Goal: Task Accomplishment & Management: Manage account settings

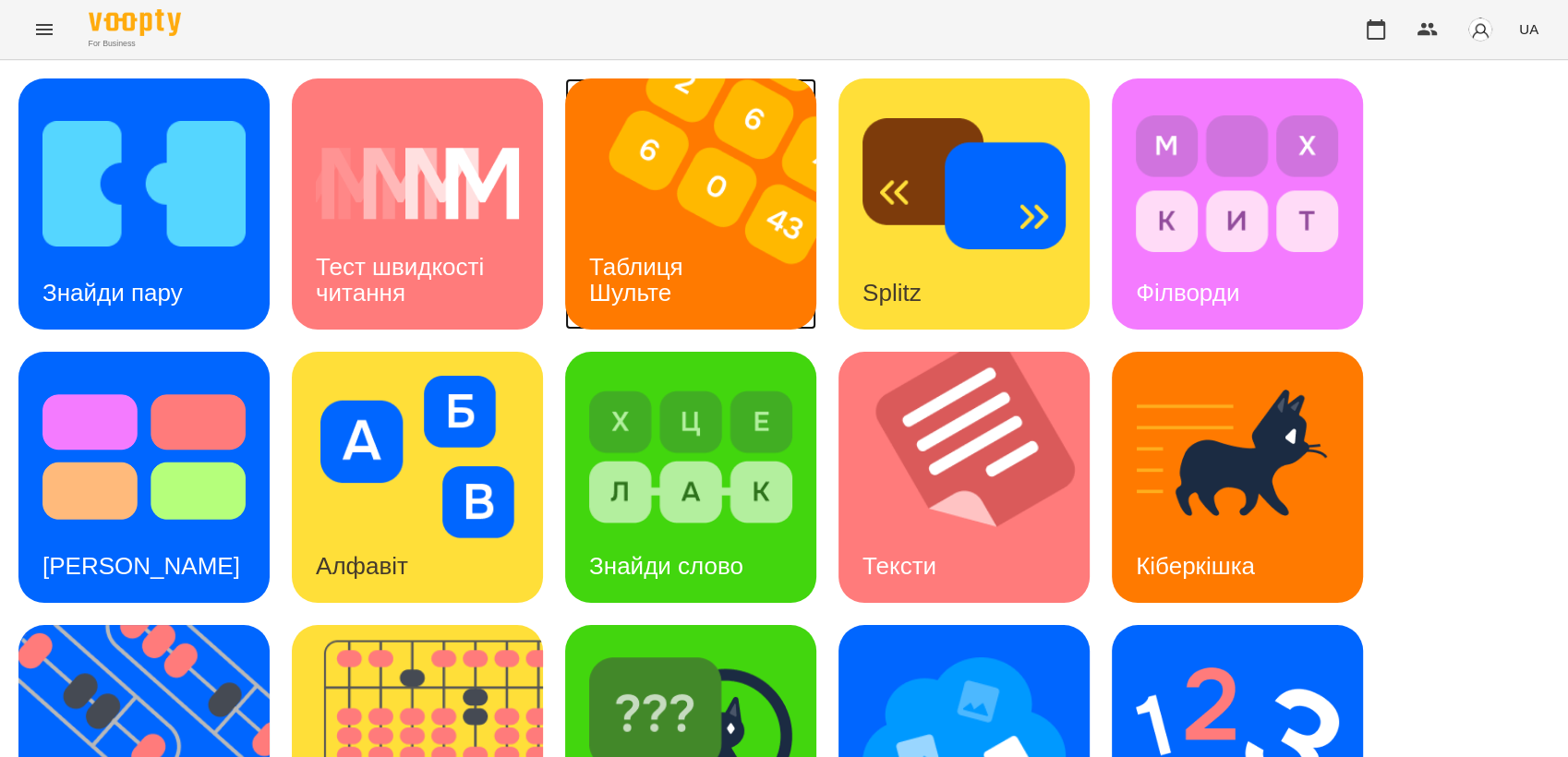
click at [695, 287] on div "Таблиця Шульте" at bounding box center [639, 280] width 149 height 99
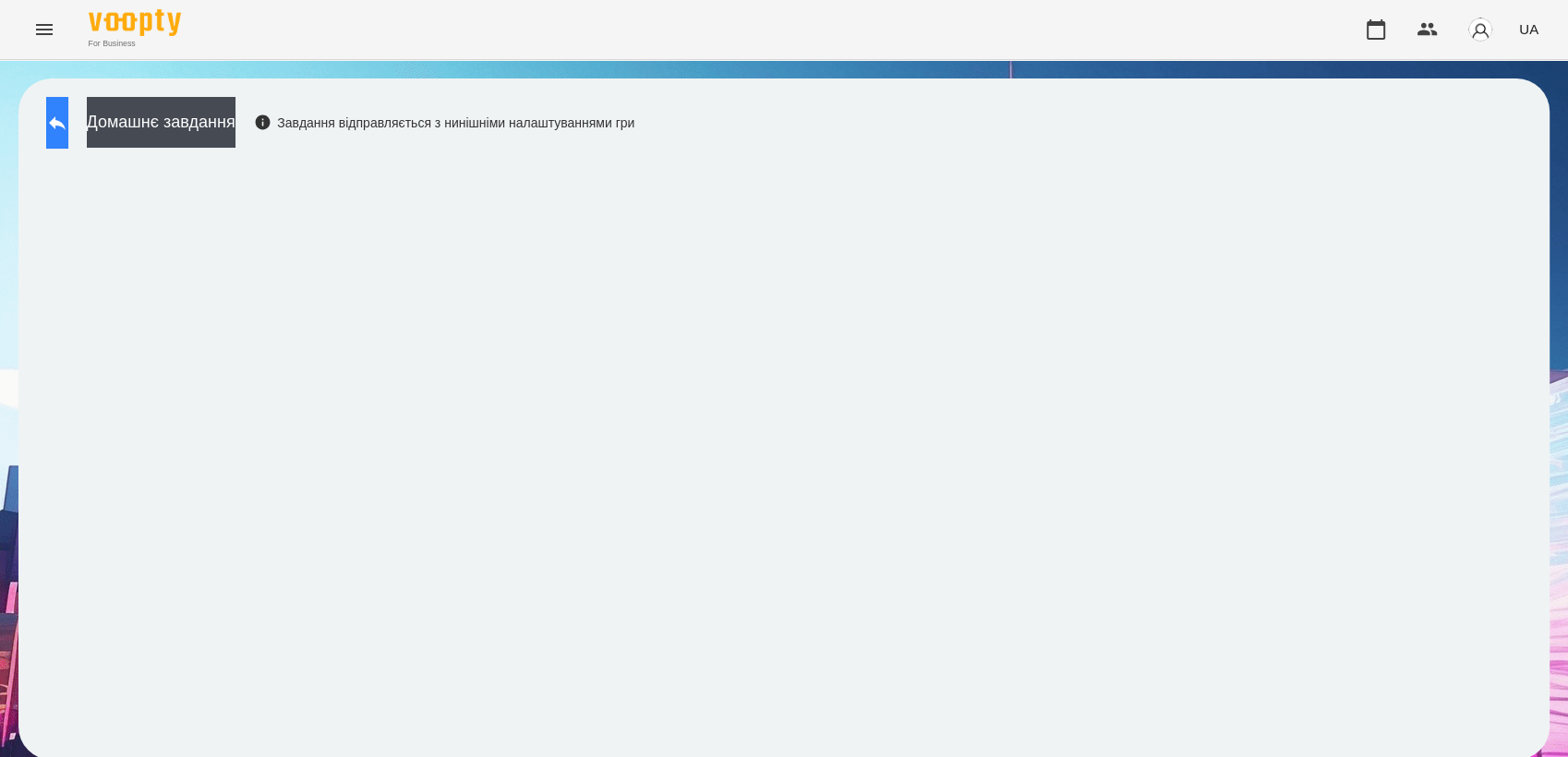
click at [69, 115] on icon at bounding box center [57, 122] width 23 height 23
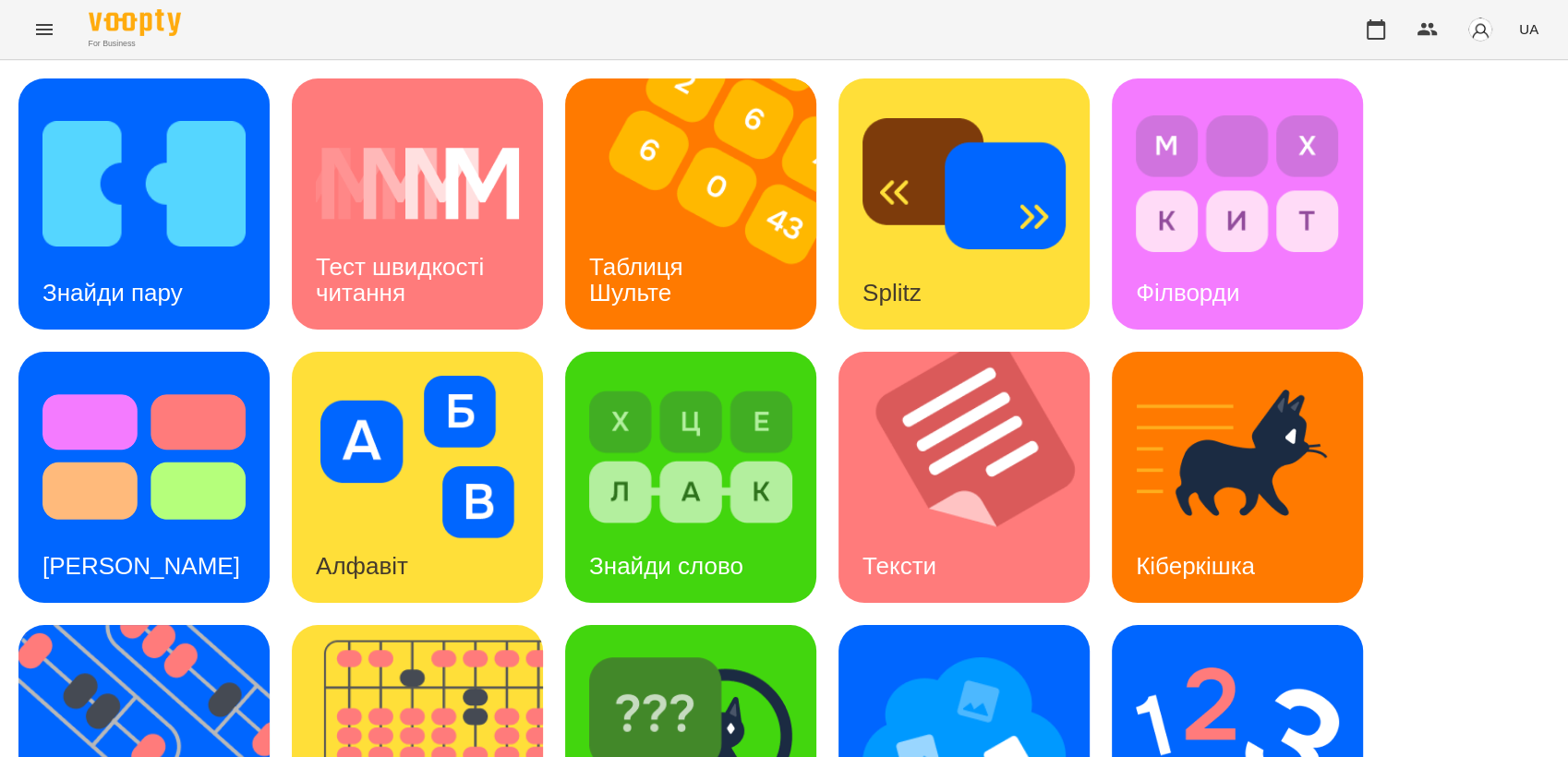
scroll to position [47, 0]
click at [756, 464] on img at bounding box center [691, 457] width 204 height 163
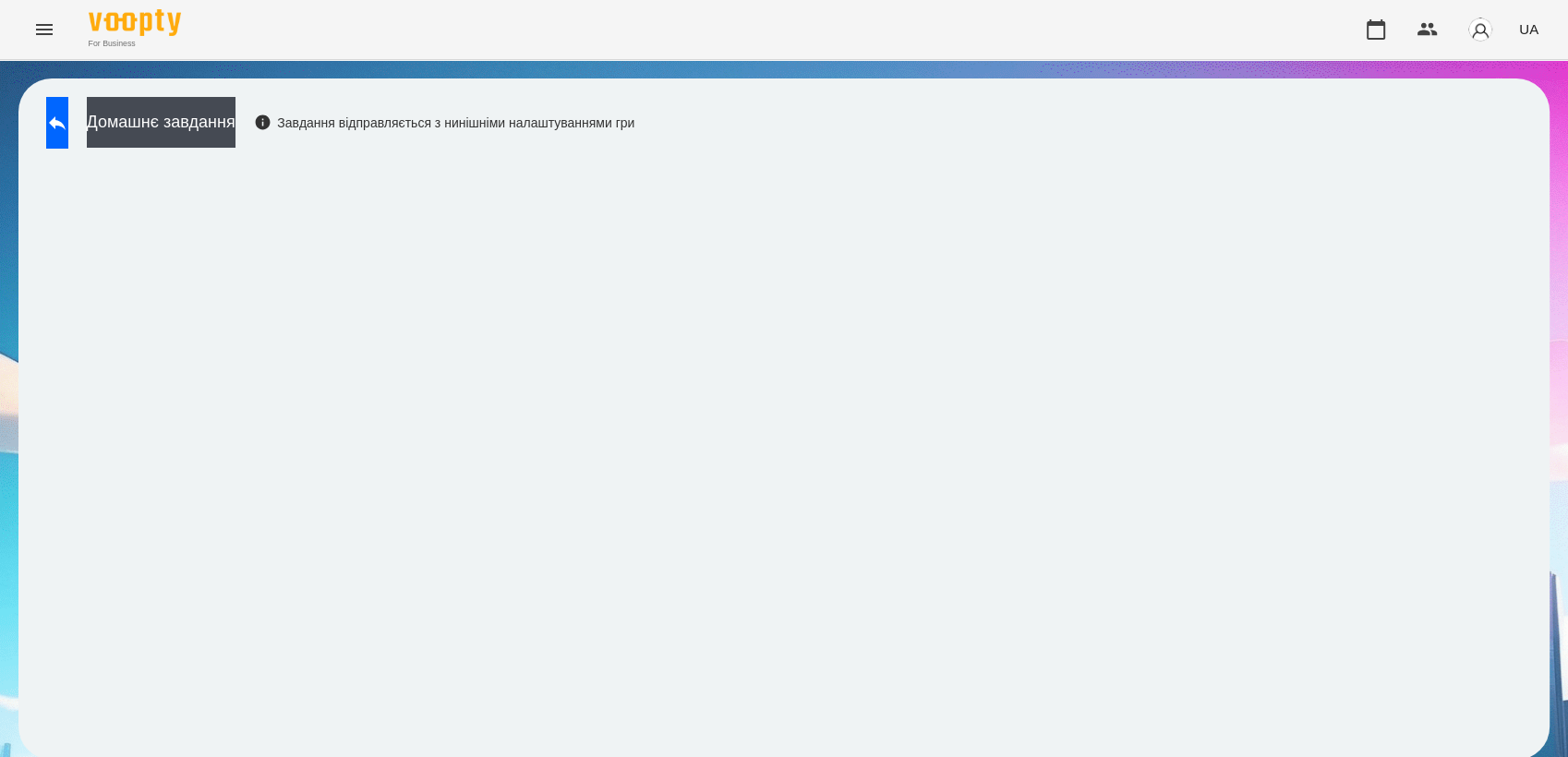
scroll to position [2, 0]
click at [69, 119] on icon at bounding box center [57, 122] width 23 height 23
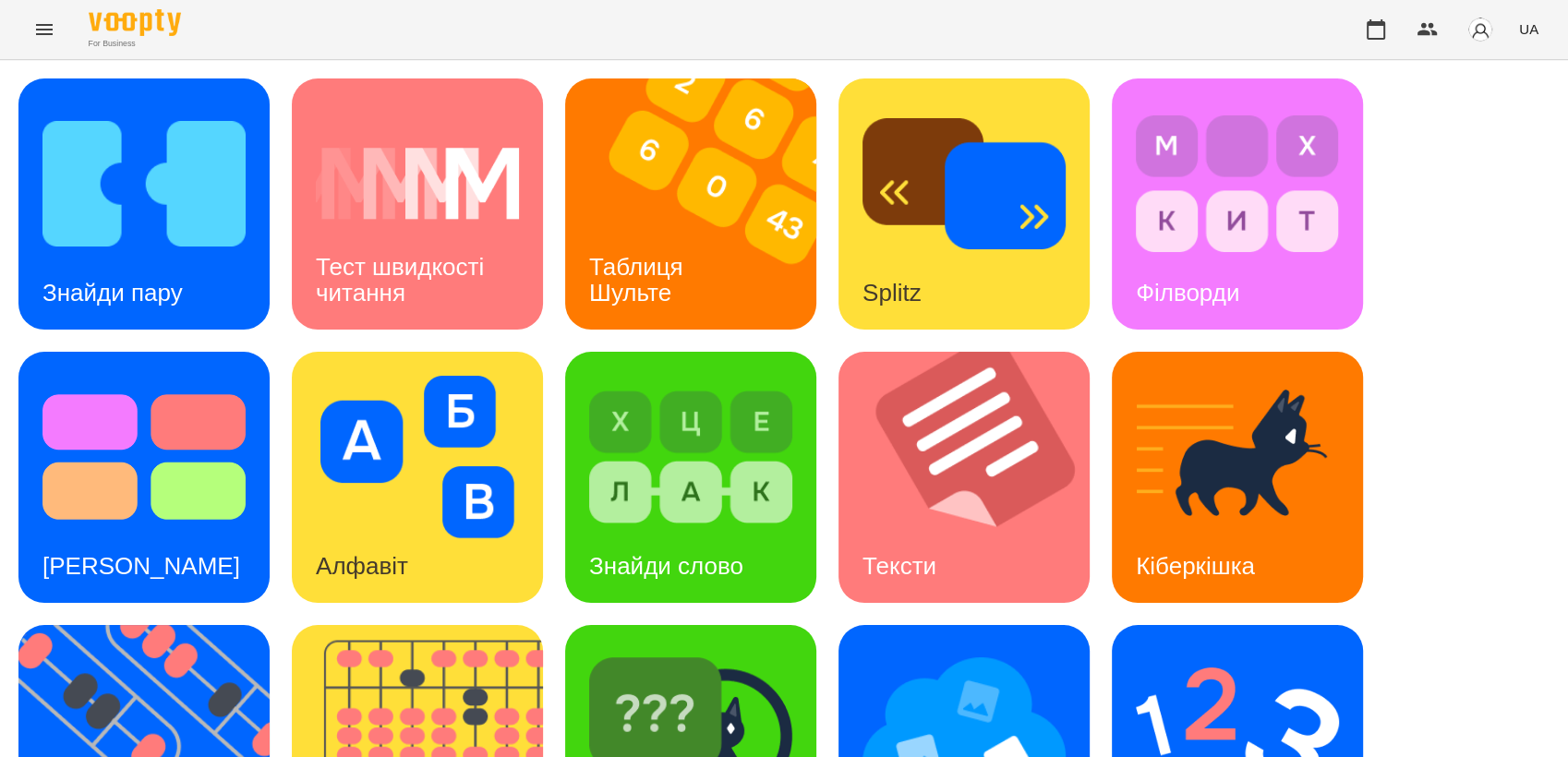
scroll to position [118, 0]
click at [681, 391] on img at bounding box center [691, 457] width 204 height 163
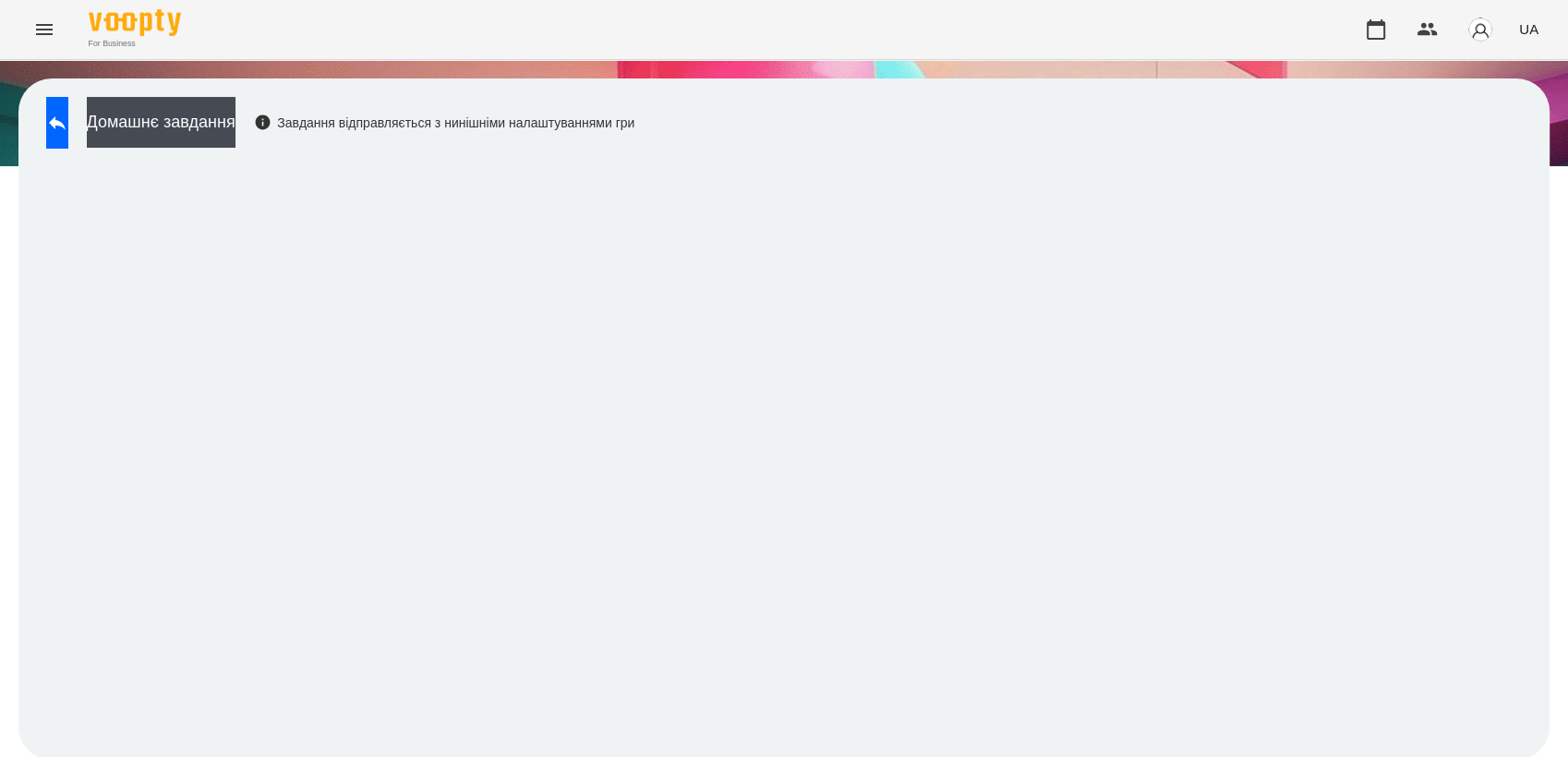
scroll to position [2, 0]
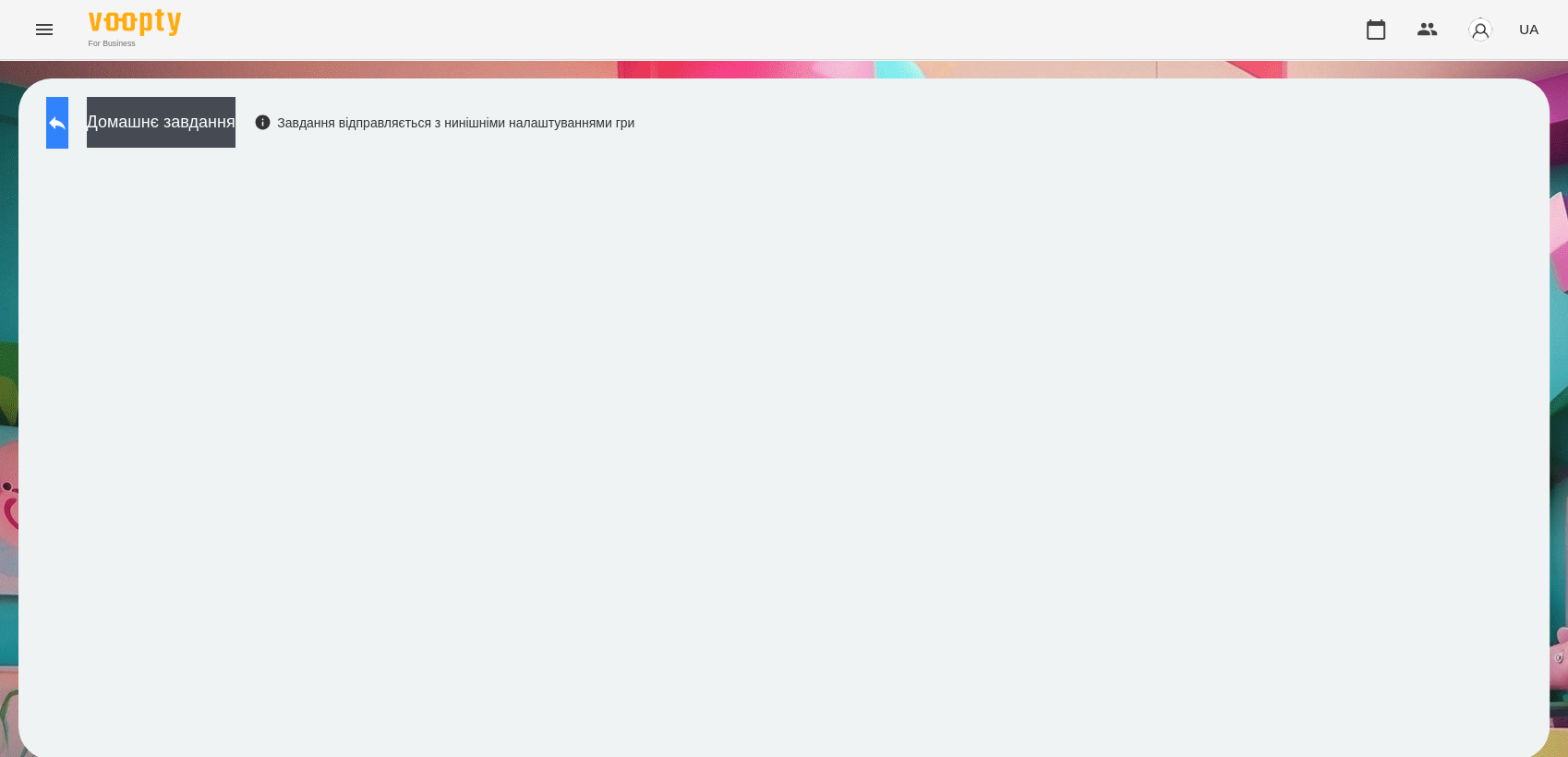
click at [69, 137] on button at bounding box center [57, 122] width 23 height 52
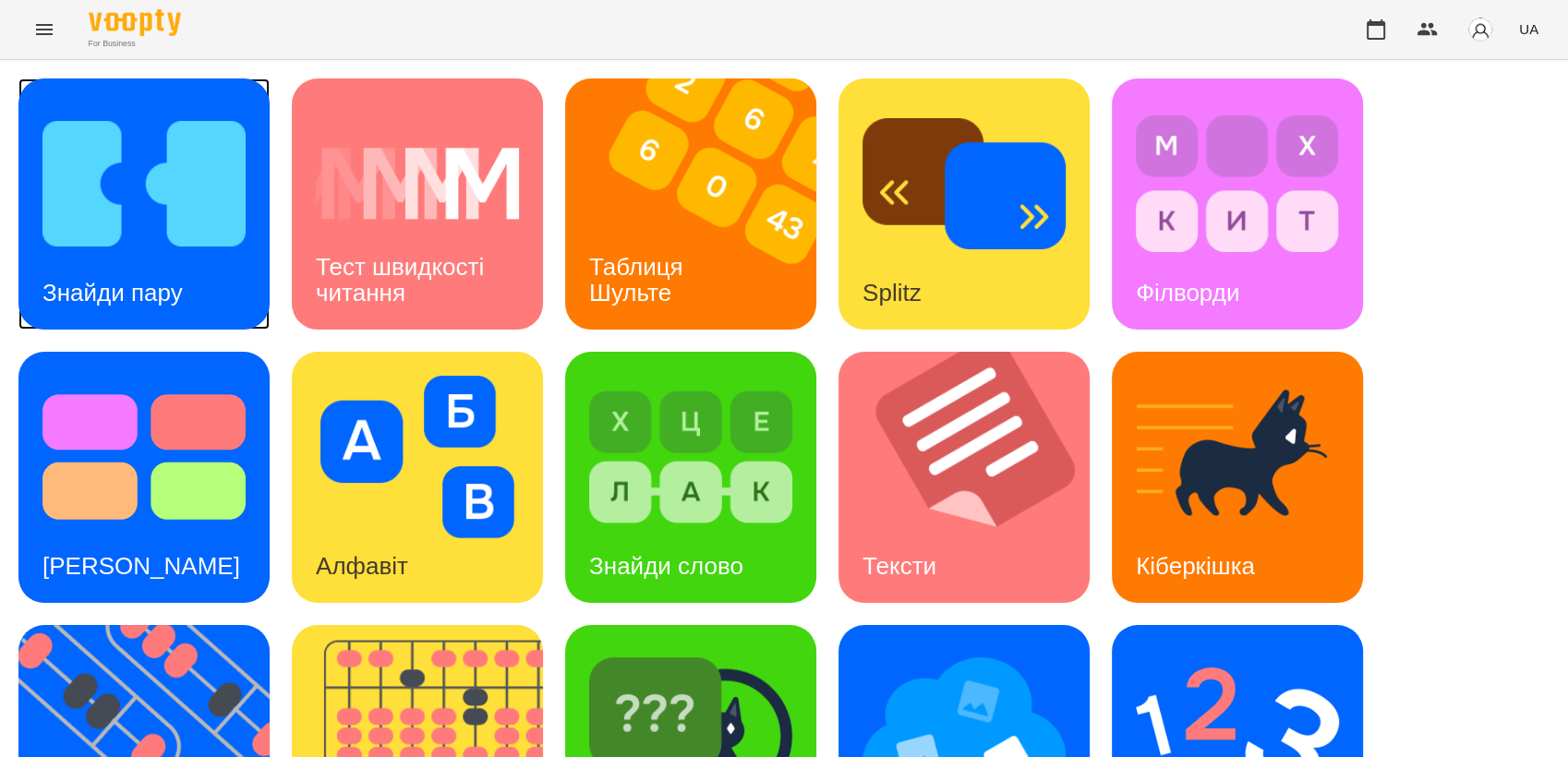
click at [154, 233] on img at bounding box center [144, 184] width 204 height 163
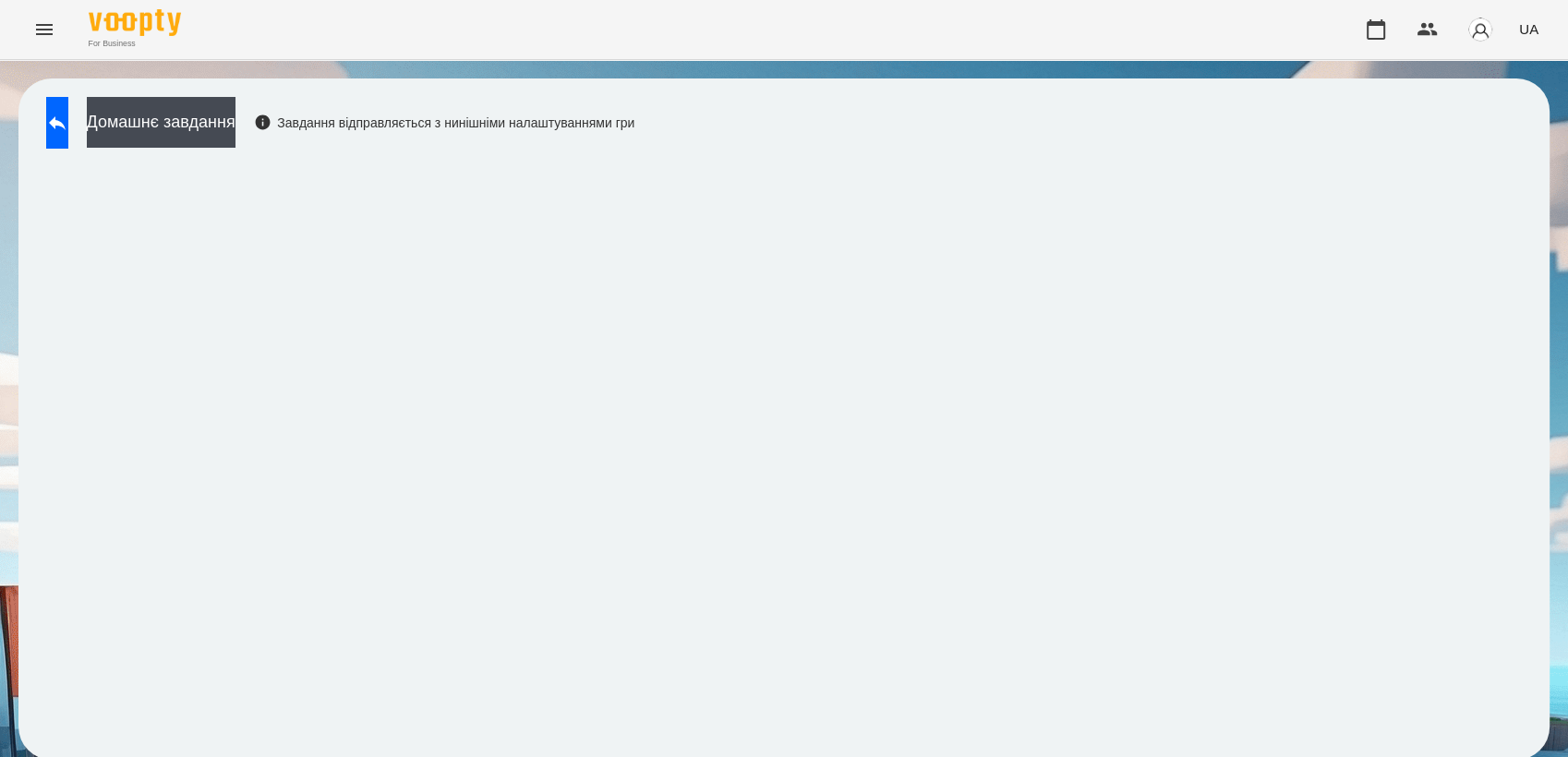
scroll to position [2, 0]
drag, startPoint x: 76, startPoint y: 157, endPoint x: 72, endPoint y: 149, distance: 8.9
click at [72, 149] on div "Домашнє завдання Завдання відправляється з нинішніми налаштуваннями гри" at bounding box center [336, 127] width 597 height 61
click at [69, 136] on button at bounding box center [57, 122] width 23 height 52
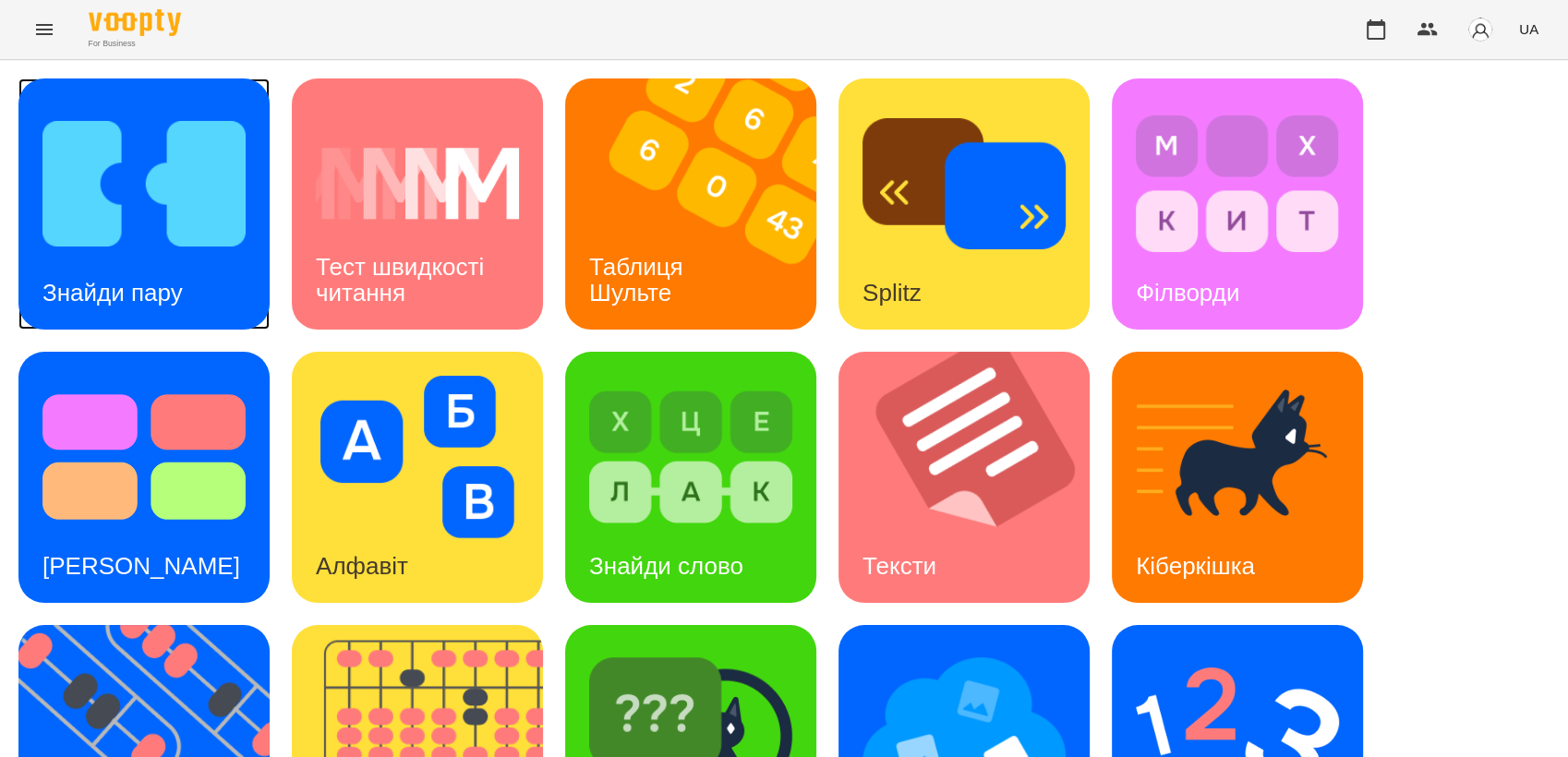
click at [206, 200] on img at bounding box center [144, 184] width 204 height 163
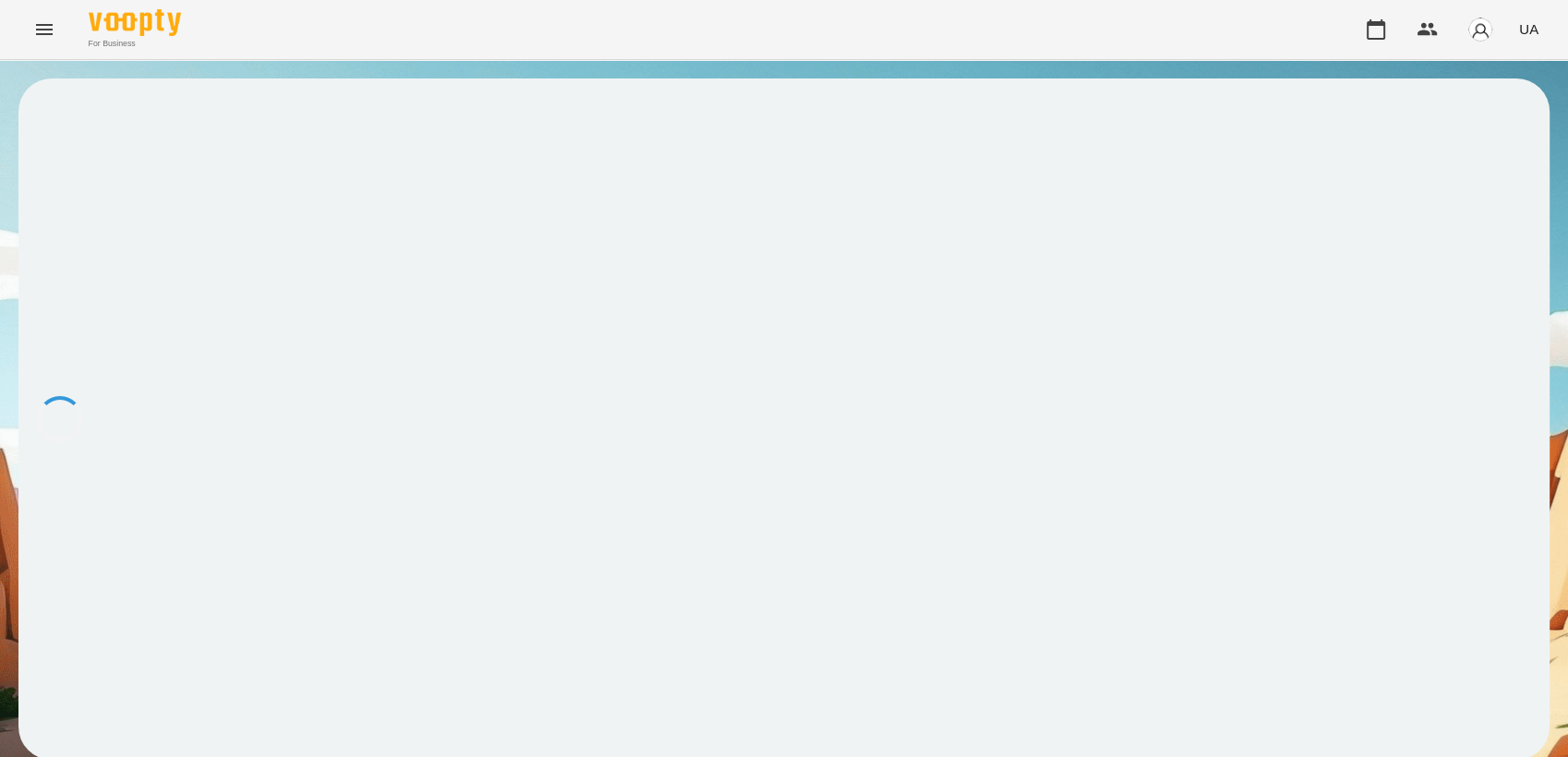
click at [182, 358] on div at bounding box center [784, 419] width 1531 height 682
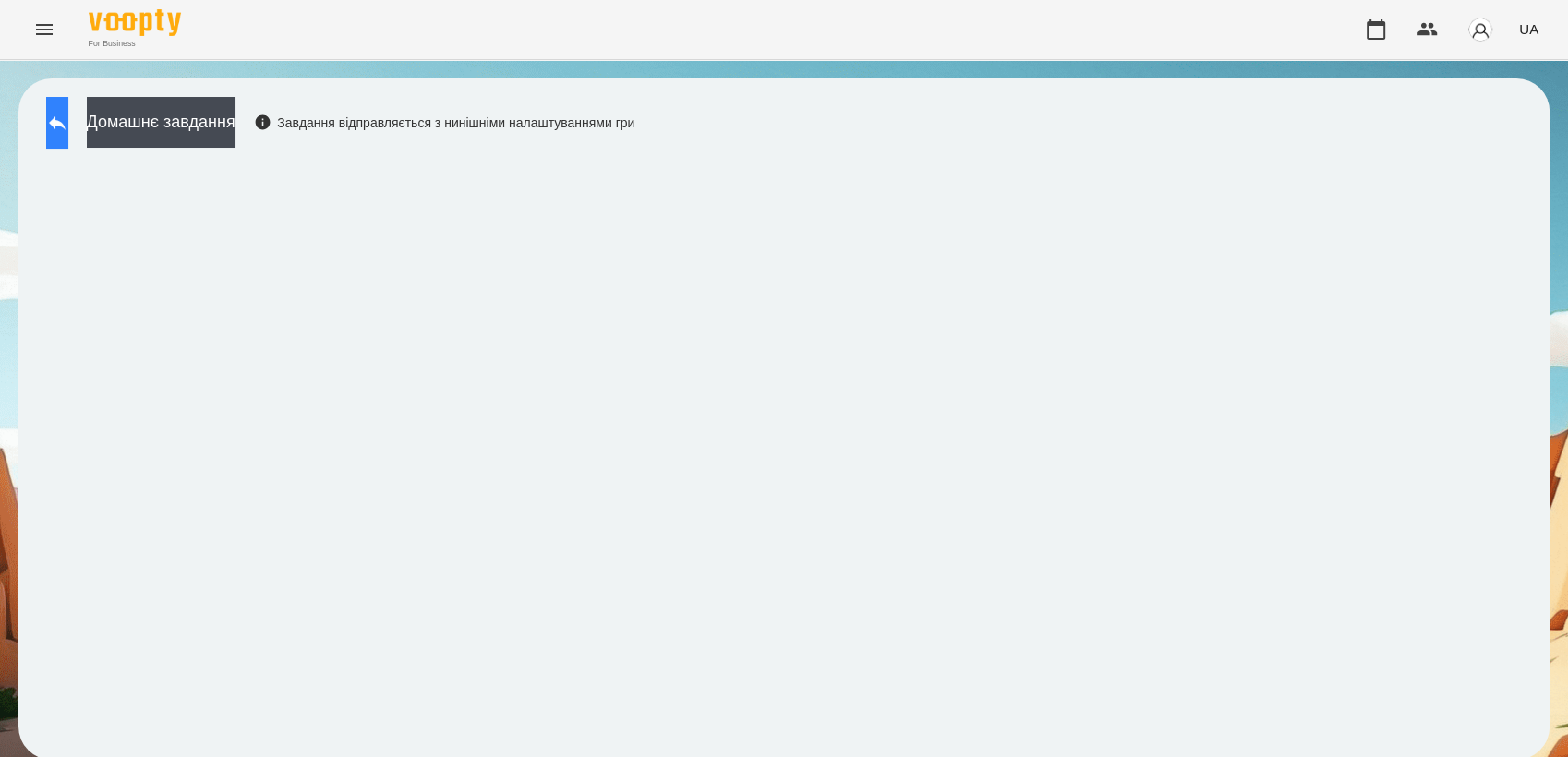
click at [66, 125] on icon at bounding box center [57, 123] width 17 height 14
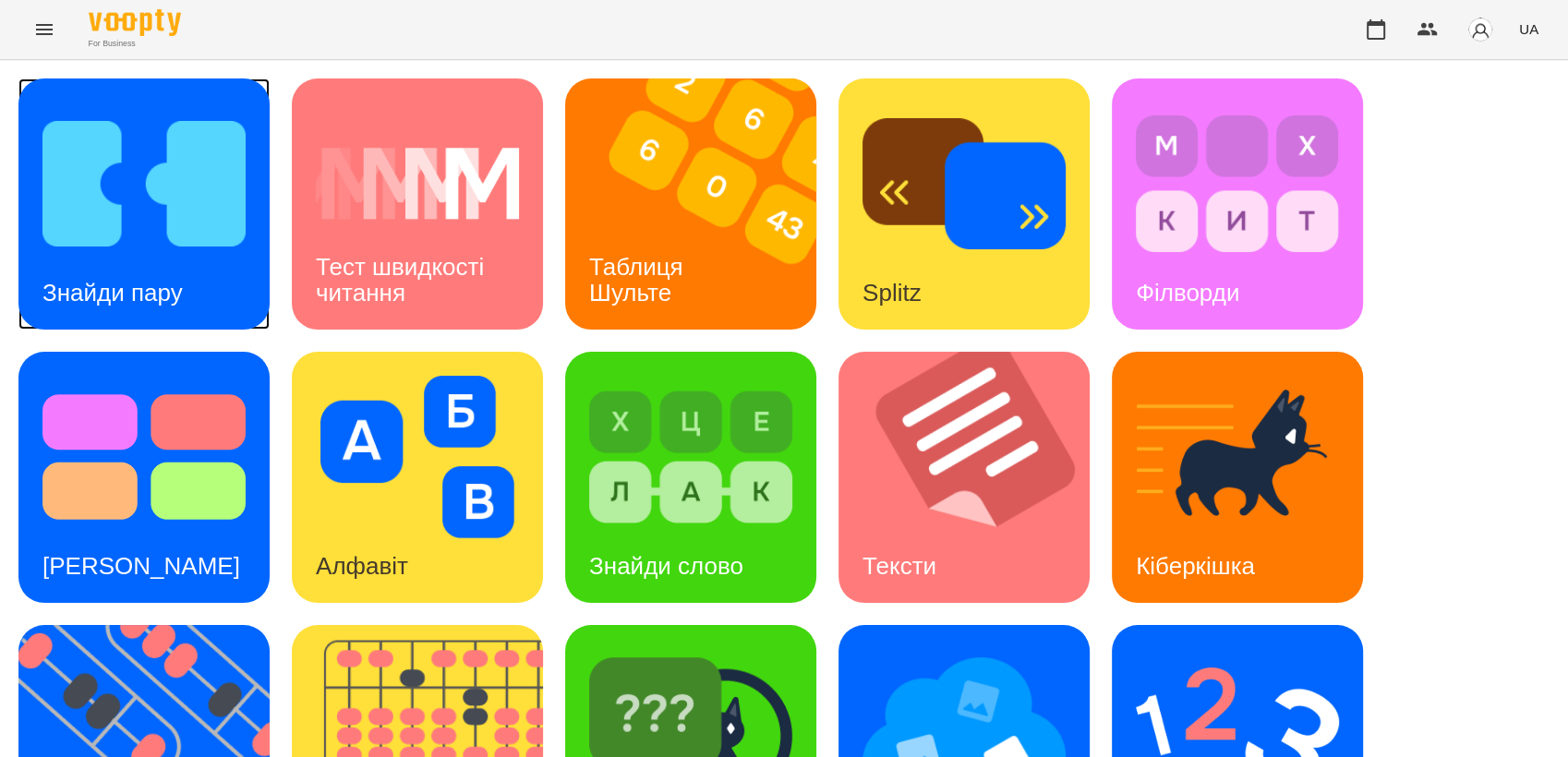
click at [182, 191] on img at bounding box center [144, 184] width 204 height 163
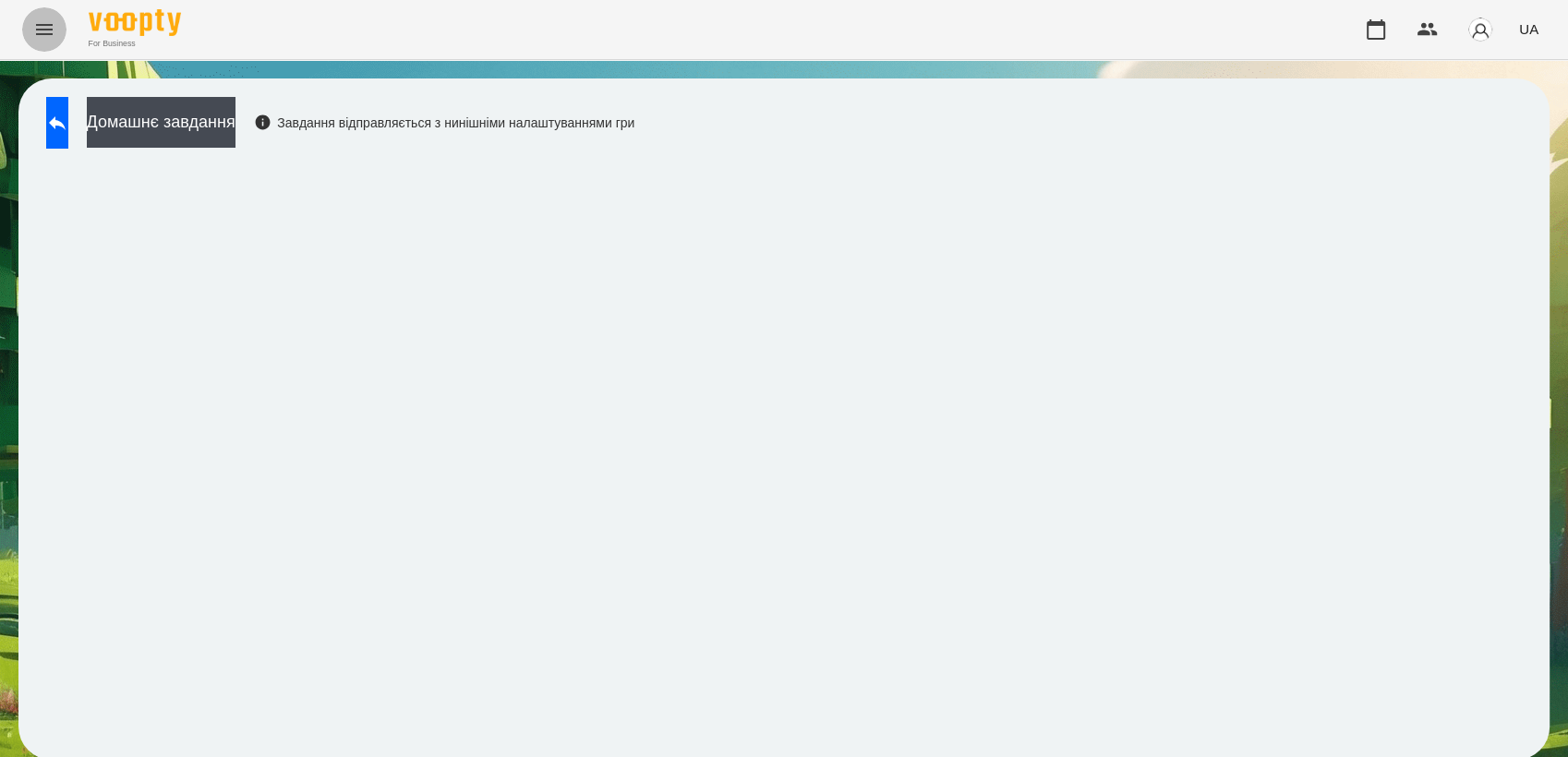
click at [39, 32] on icon "Menu" at bounding box center [44, 29] width 23 height 23
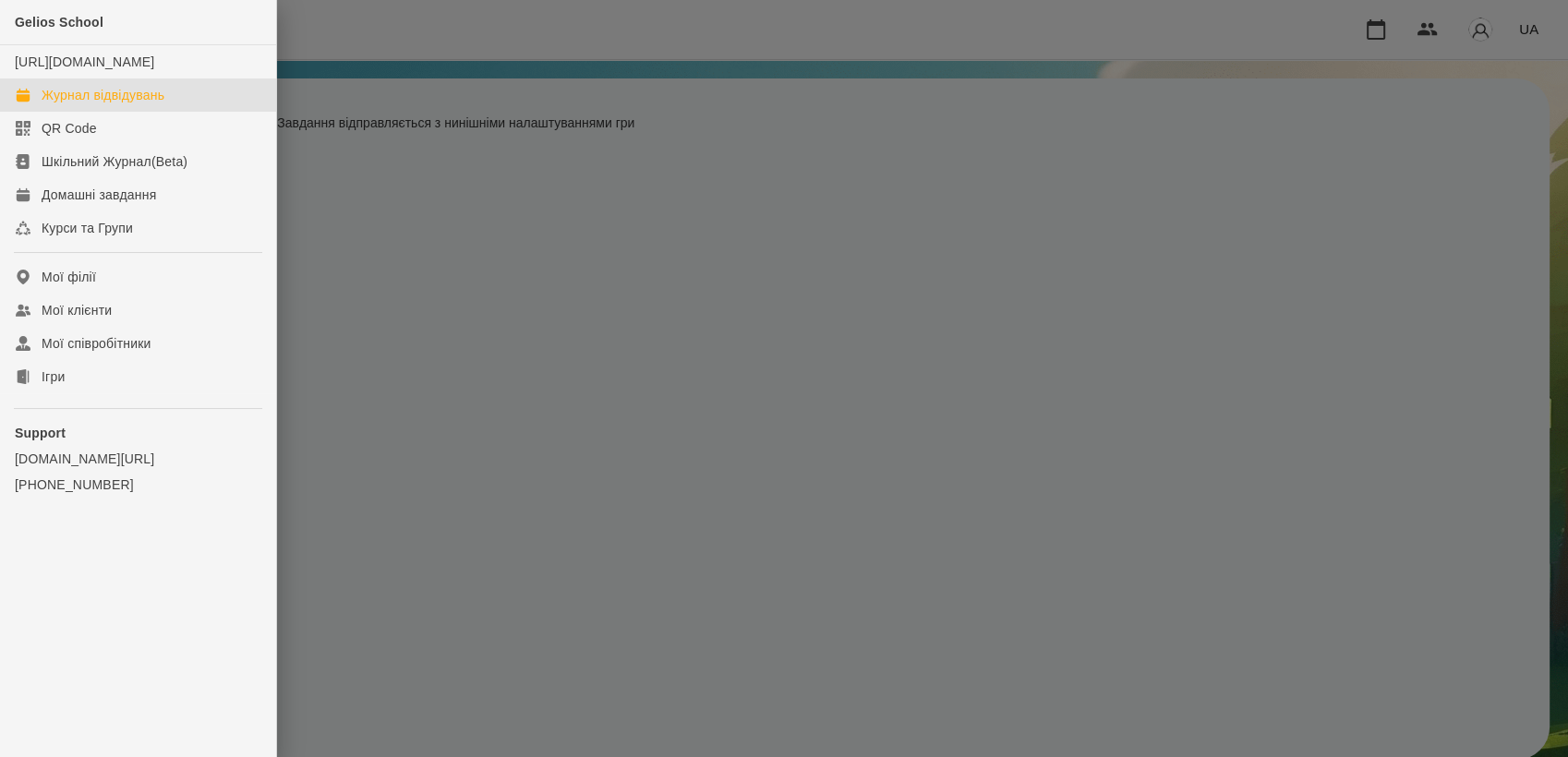
click at [127, 105] on div "Журнал відвідувань" at bounding box center [102, 95] width 122 height 19
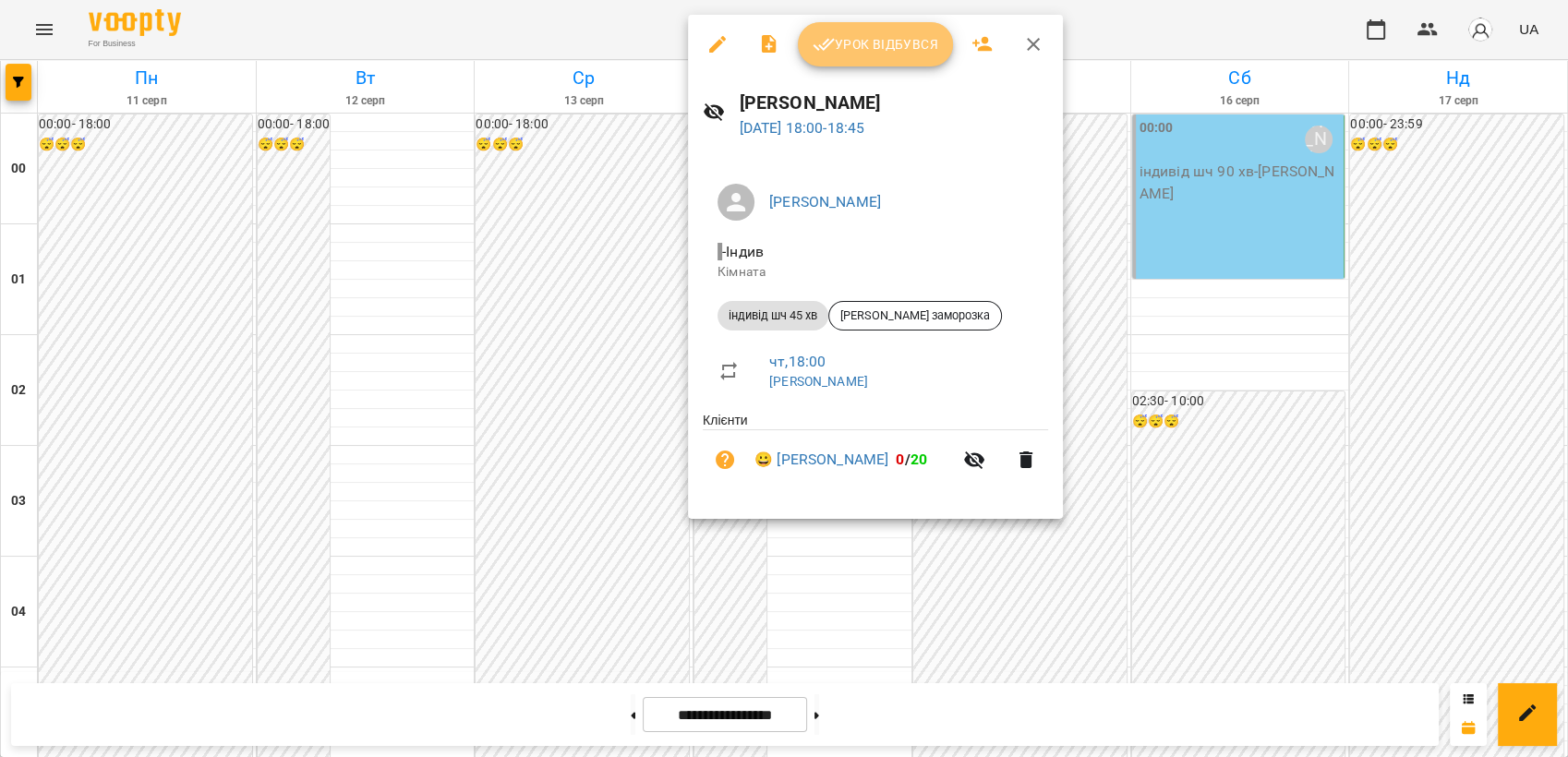
click at [850, 46] on span "Урок відбувся" at bounding box center [875, 44] width 125 height 23
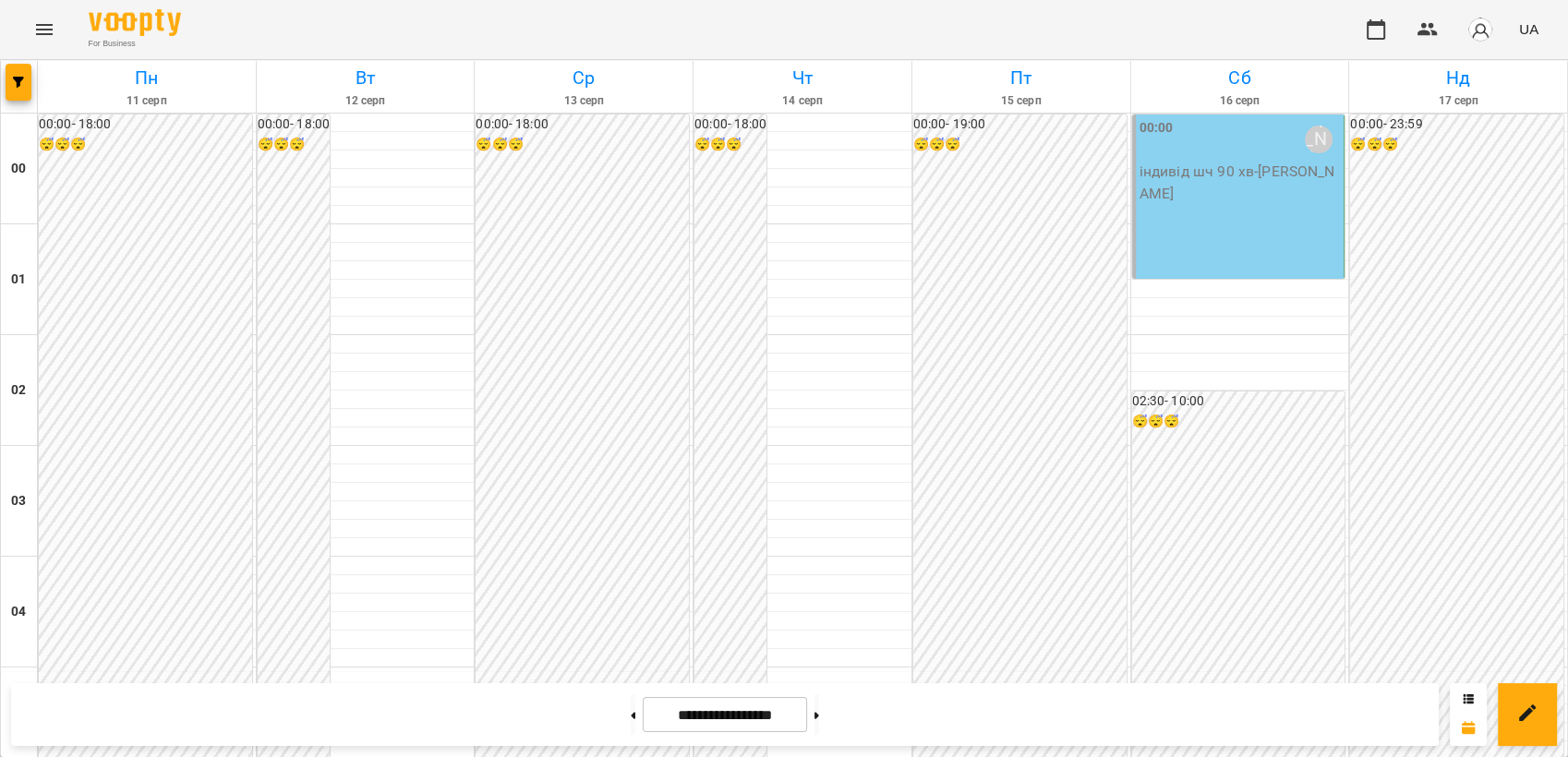
scroll to position [1882, 0]
click at [630, 701] on button at bounding box center [632, 715] width 5 height 41
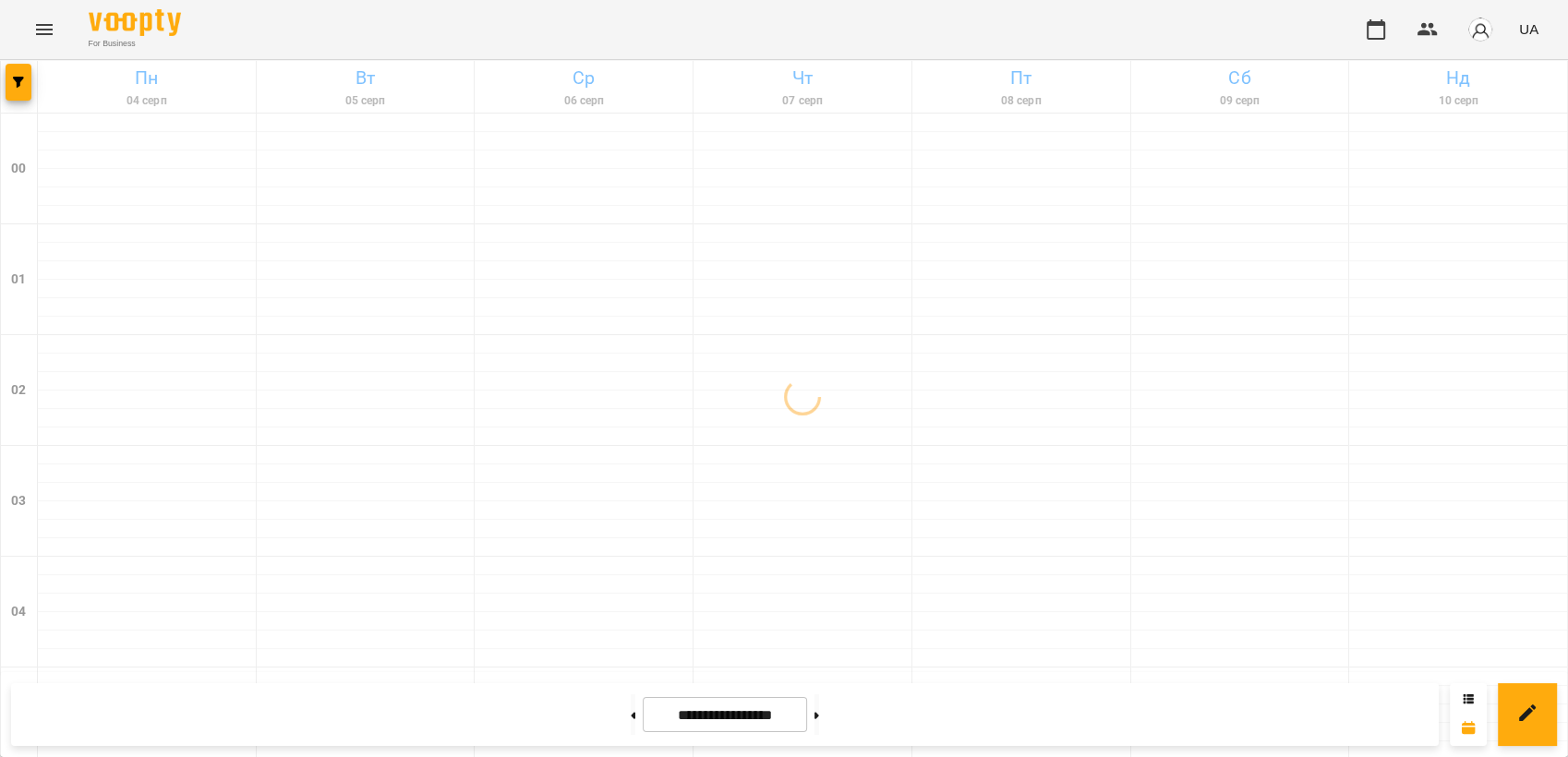
scroll to position [1892, 0]
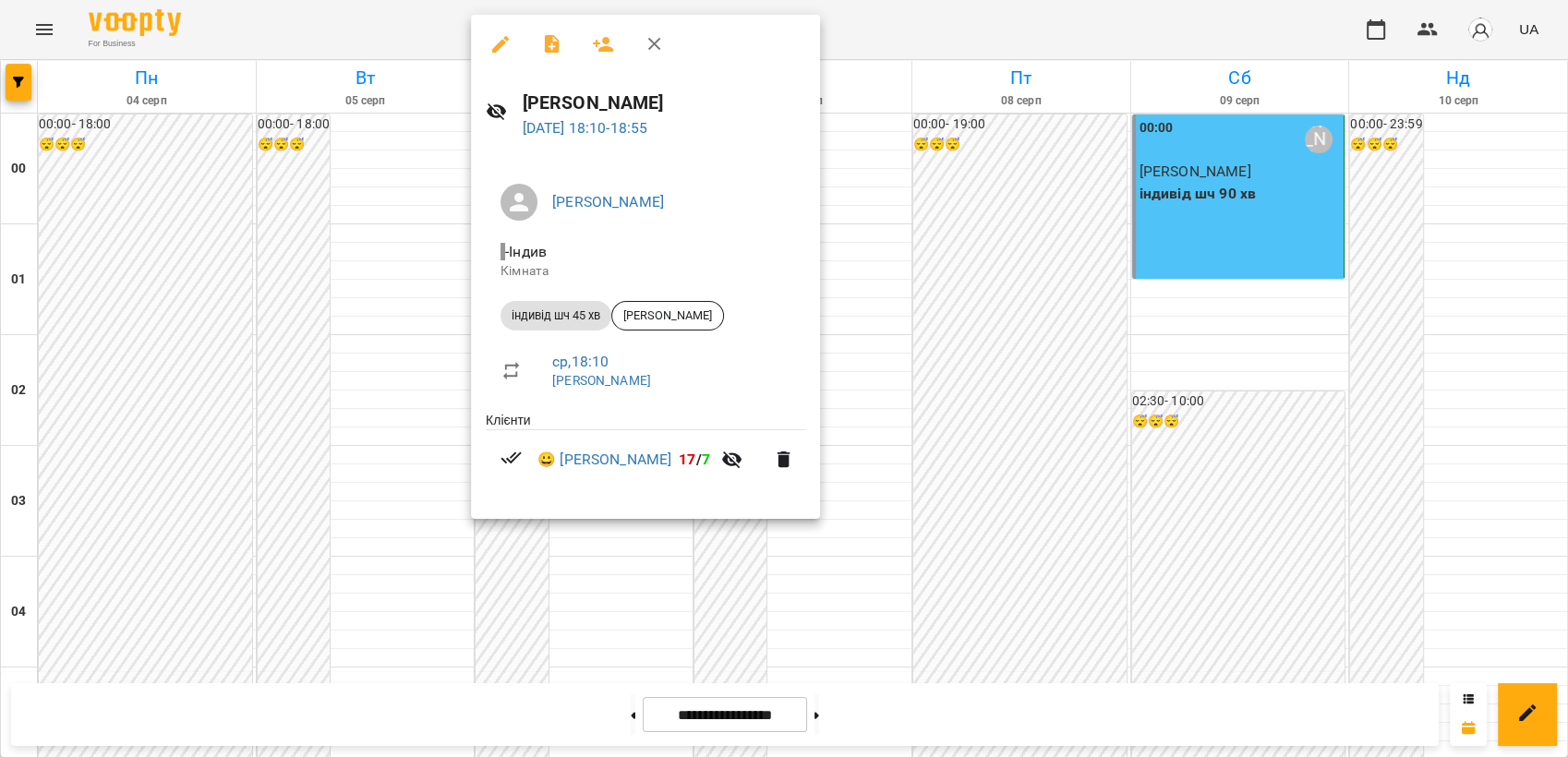
click at [1104, 248] on div at bounding box center [784, 378] width 1568 height 757
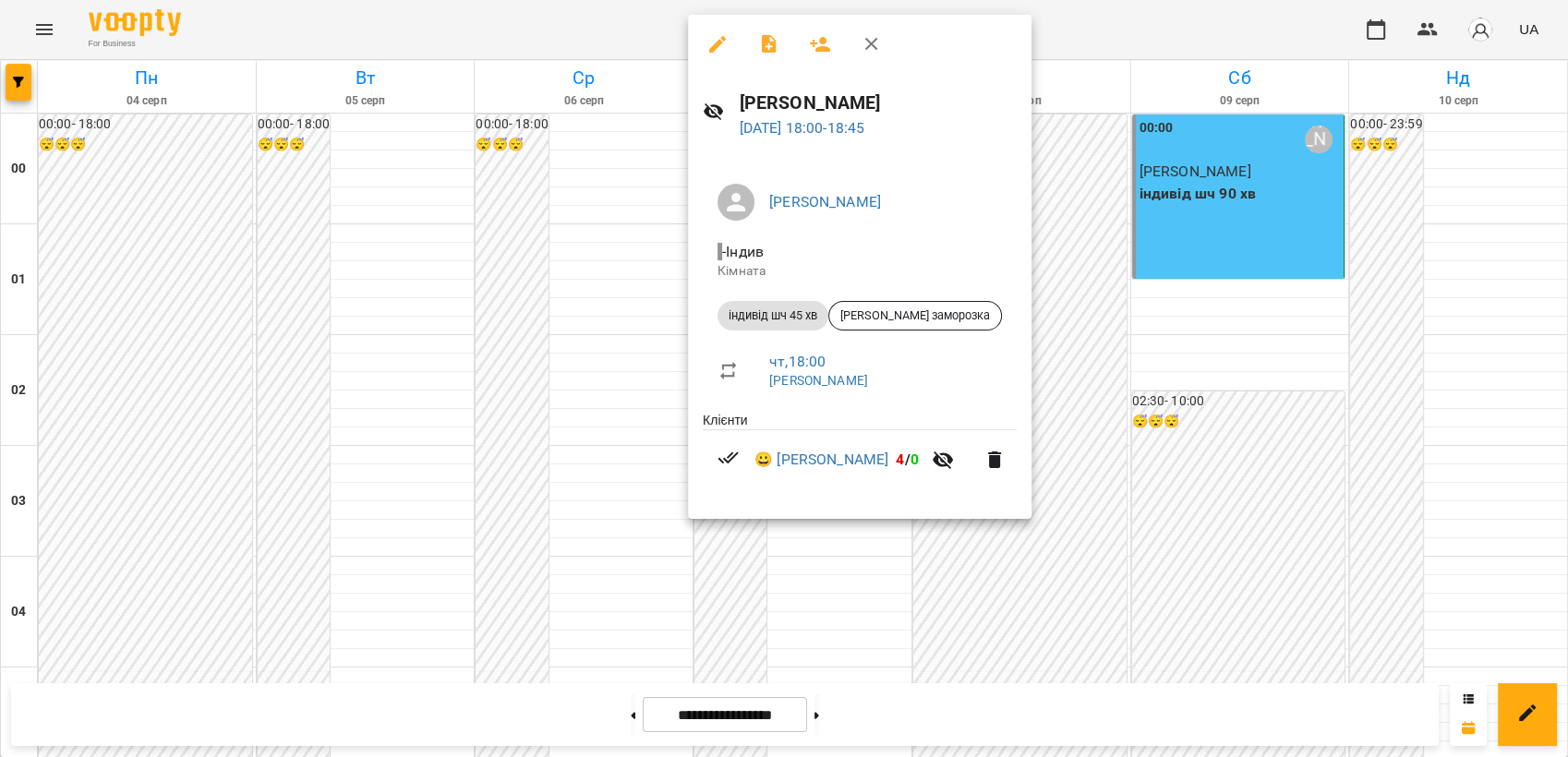
click at [1201, 432] on div at bounding box center [784, 378] width 1568 height 757
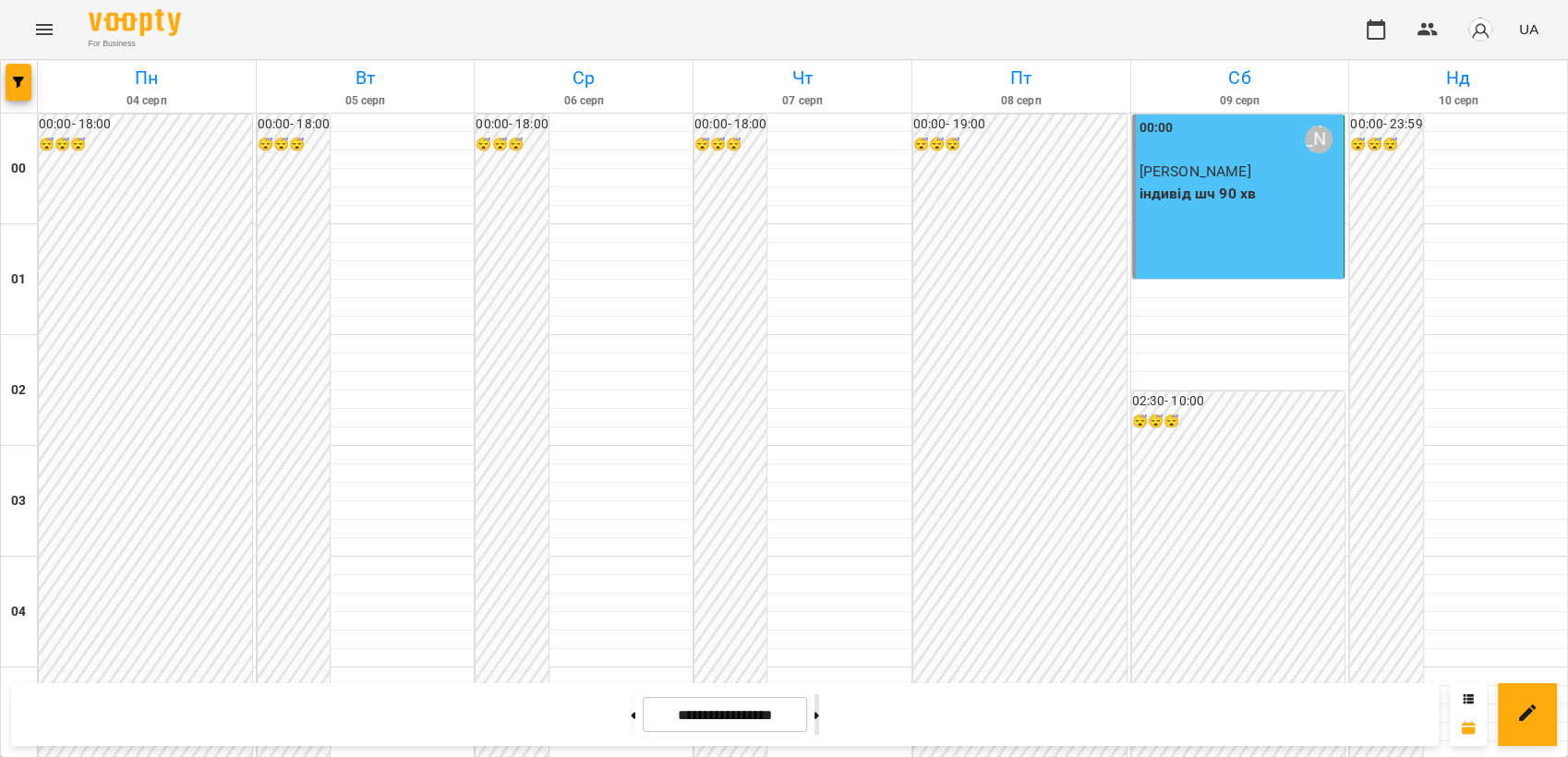
click at [819, 727] on button at bounding box center [816, 715] width 5 height 41
type input "**********"
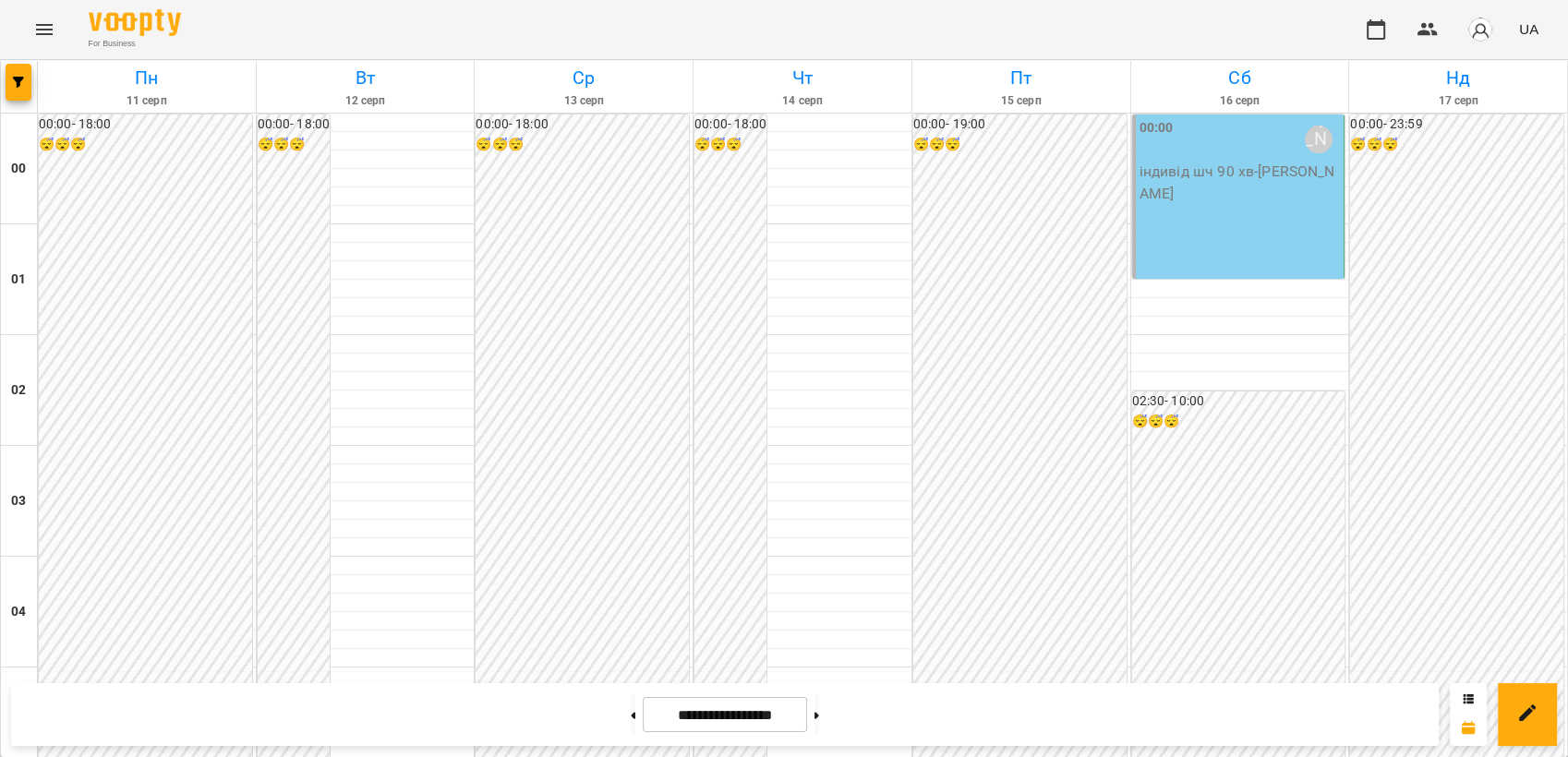
scroll to position [0, 0]
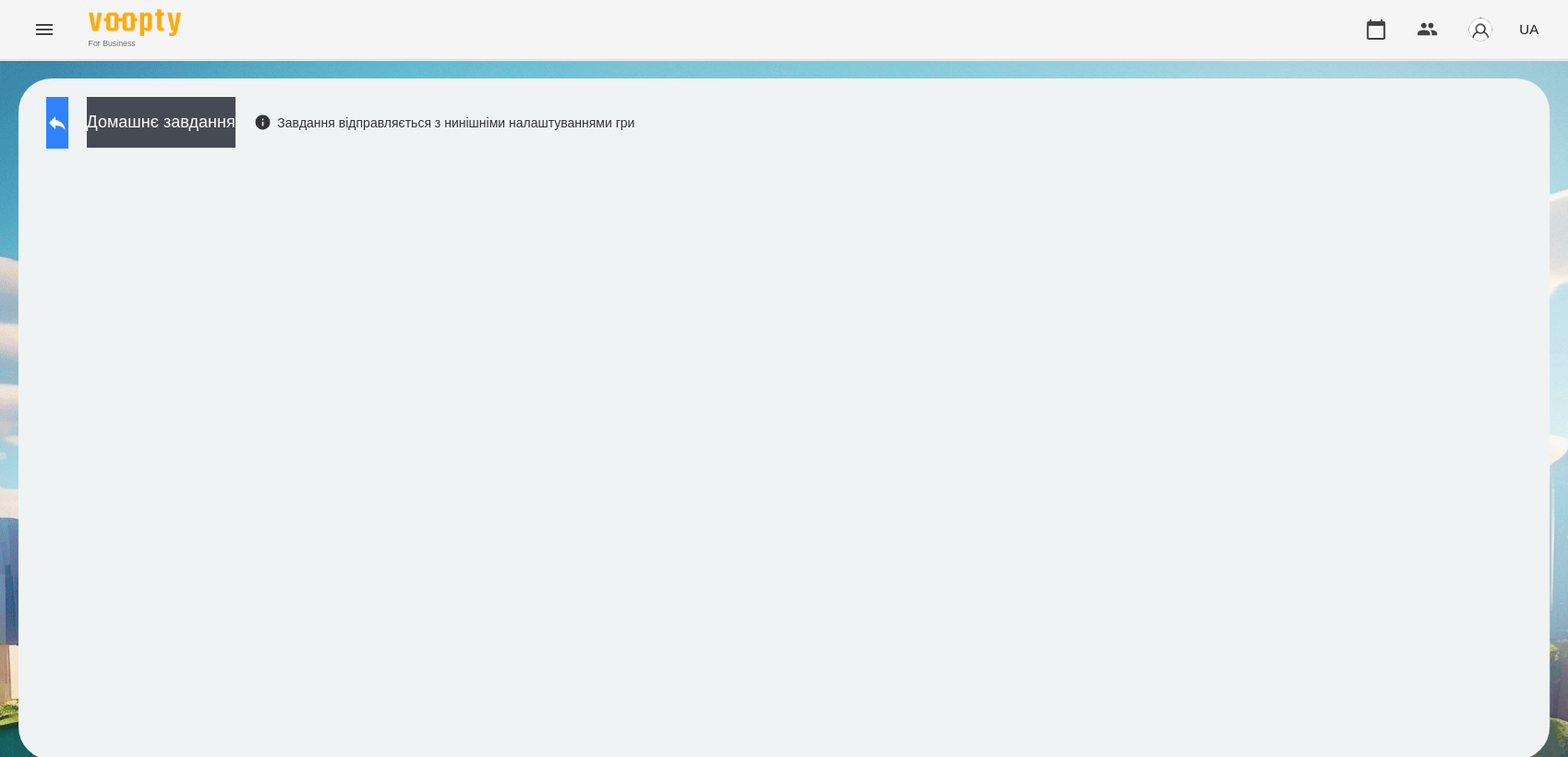
click at [69, 108] on button at bounding box center [57, 122] width 23 height 52
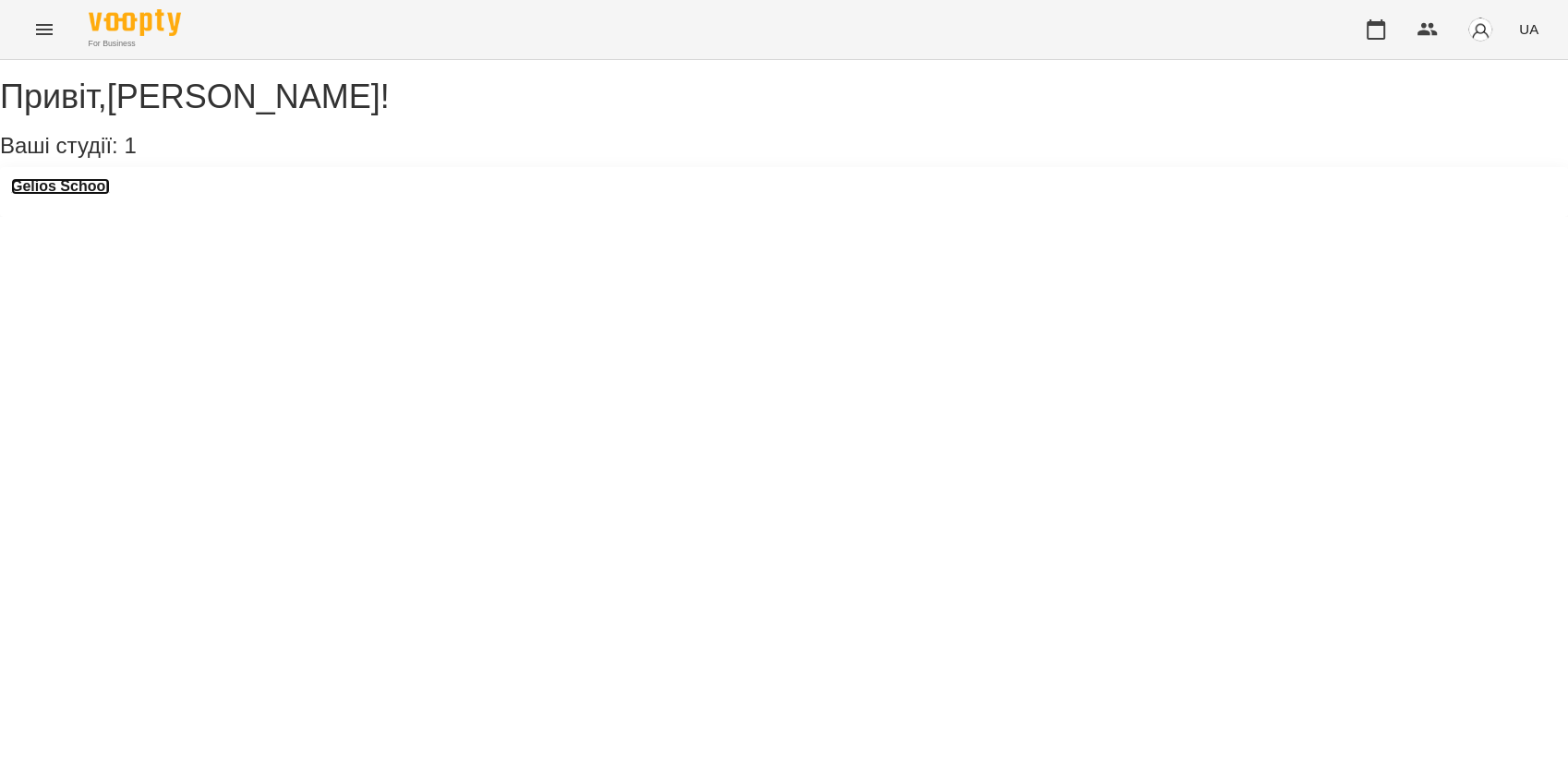
click at [67, 195] on h3 "Gelios School" at bounding box center [60, 186] width 99 height 17
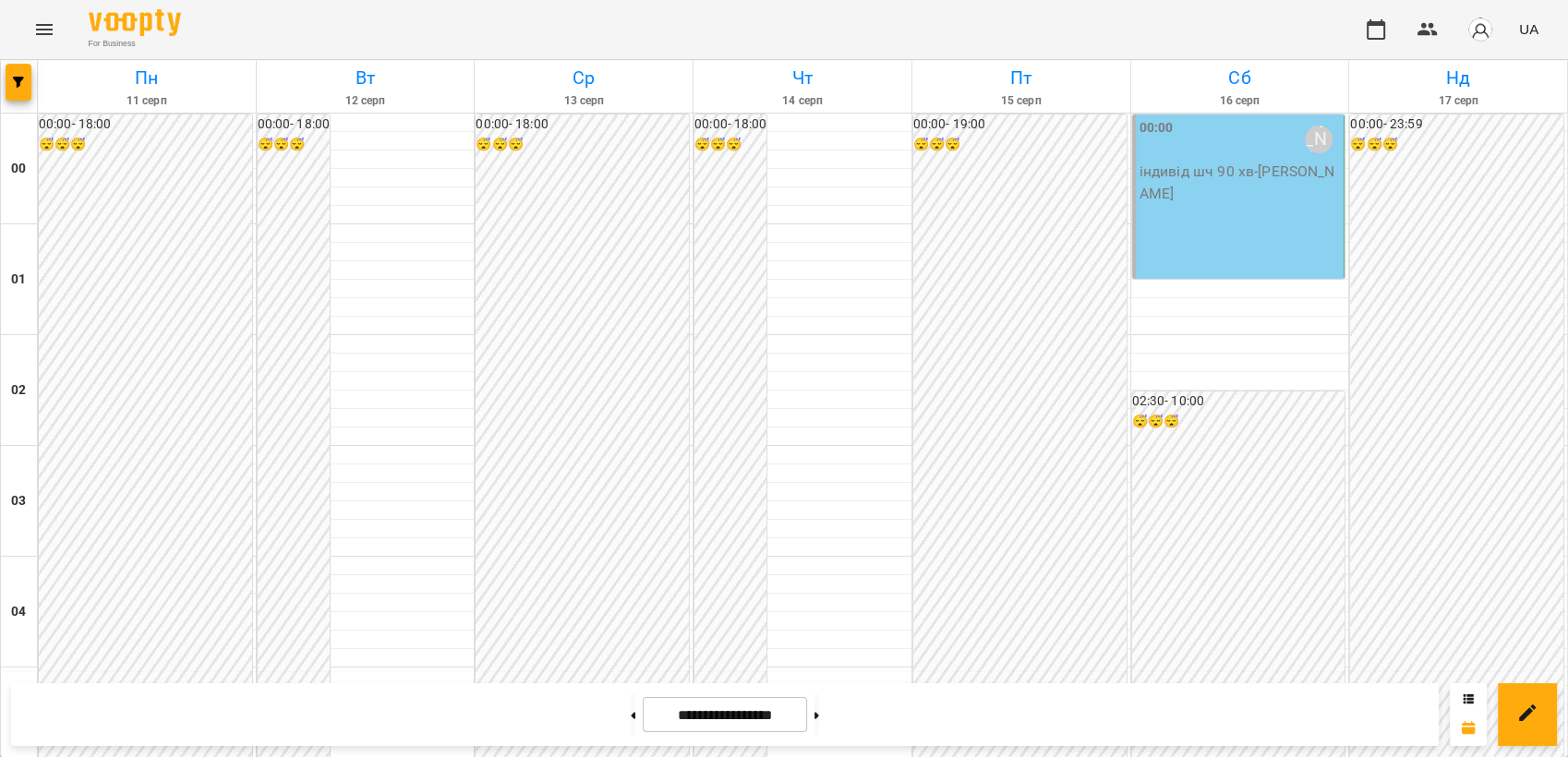
scroll to position [1944, 0]
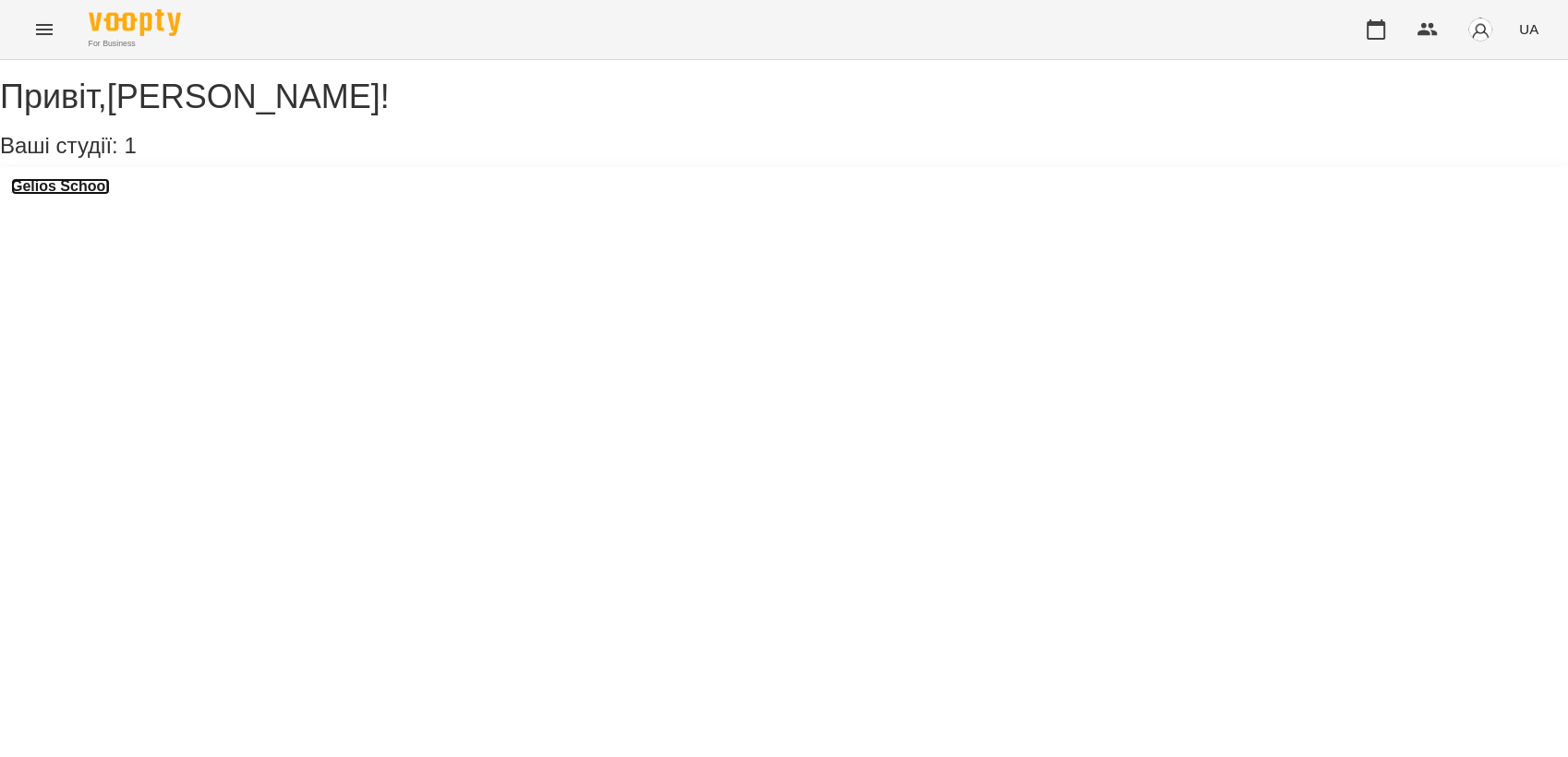
click at [86, 195] on h3 "Gelios School" at bounding box center [60, 186] width 99 height 17
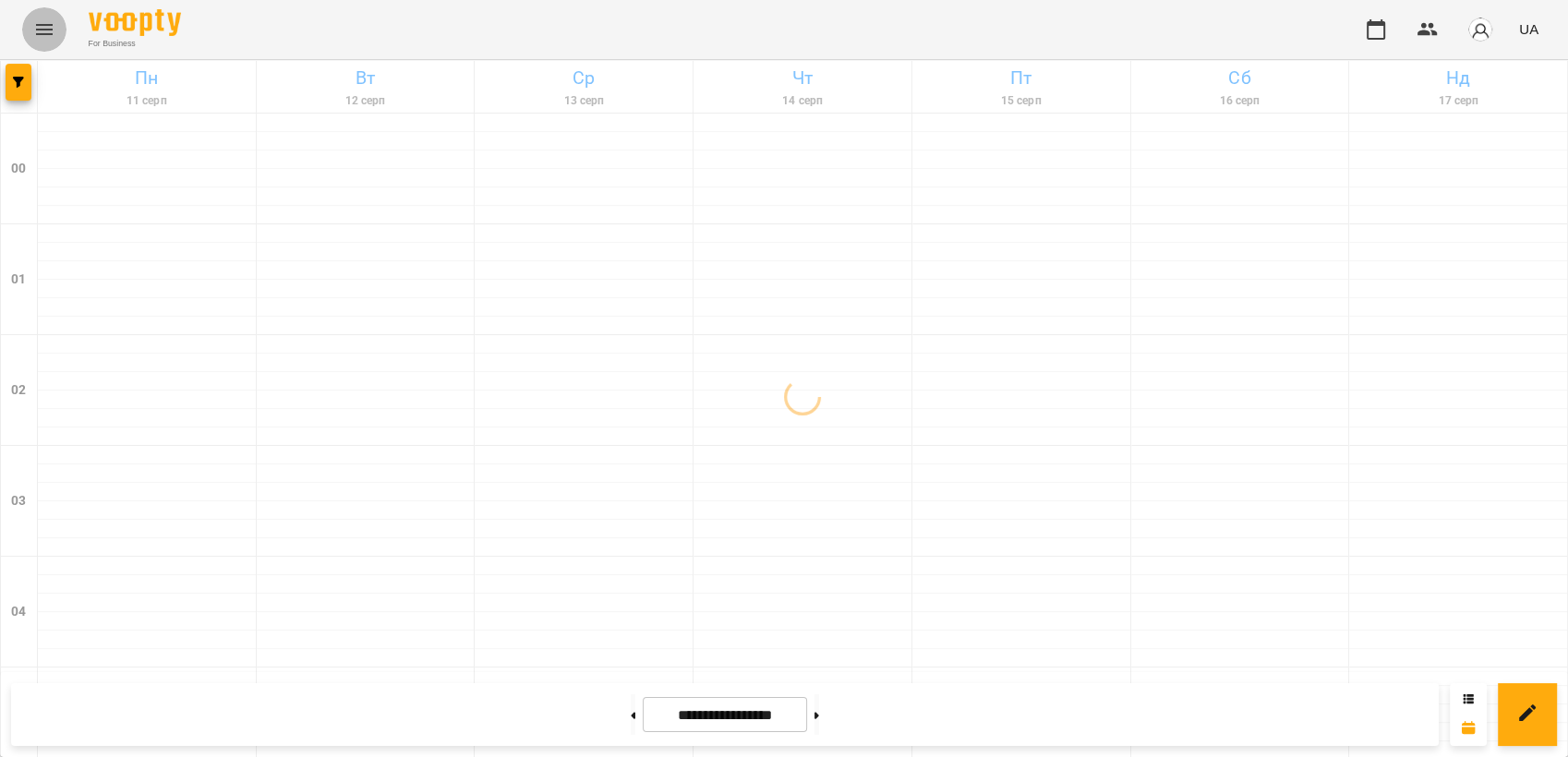
click at [24, 27] on button "Menu" at bounding box center [44, 29] width 44 height 44
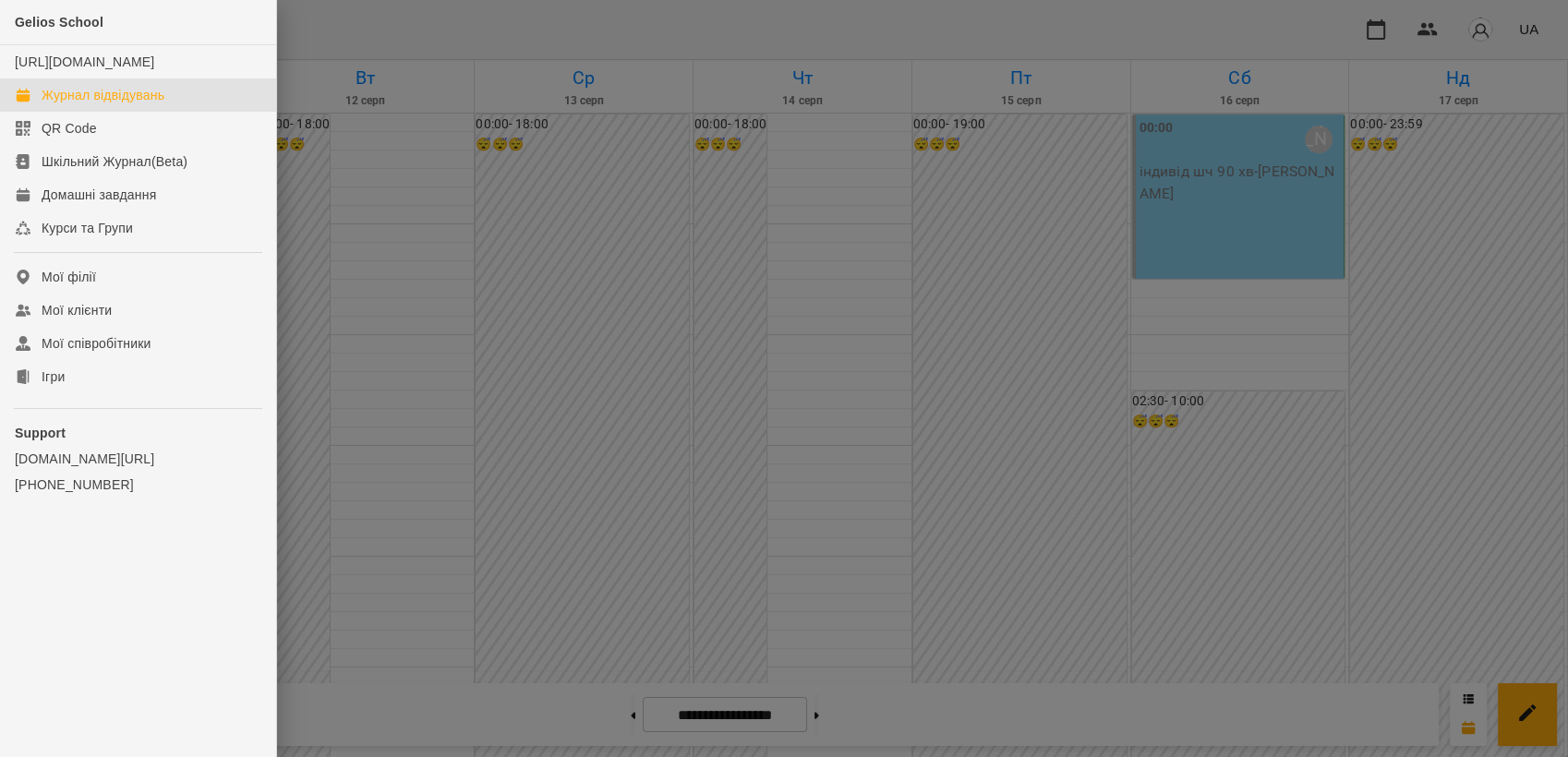
click at [1389, 417] on div at bounding box center [784, 378] width 1568 height 757
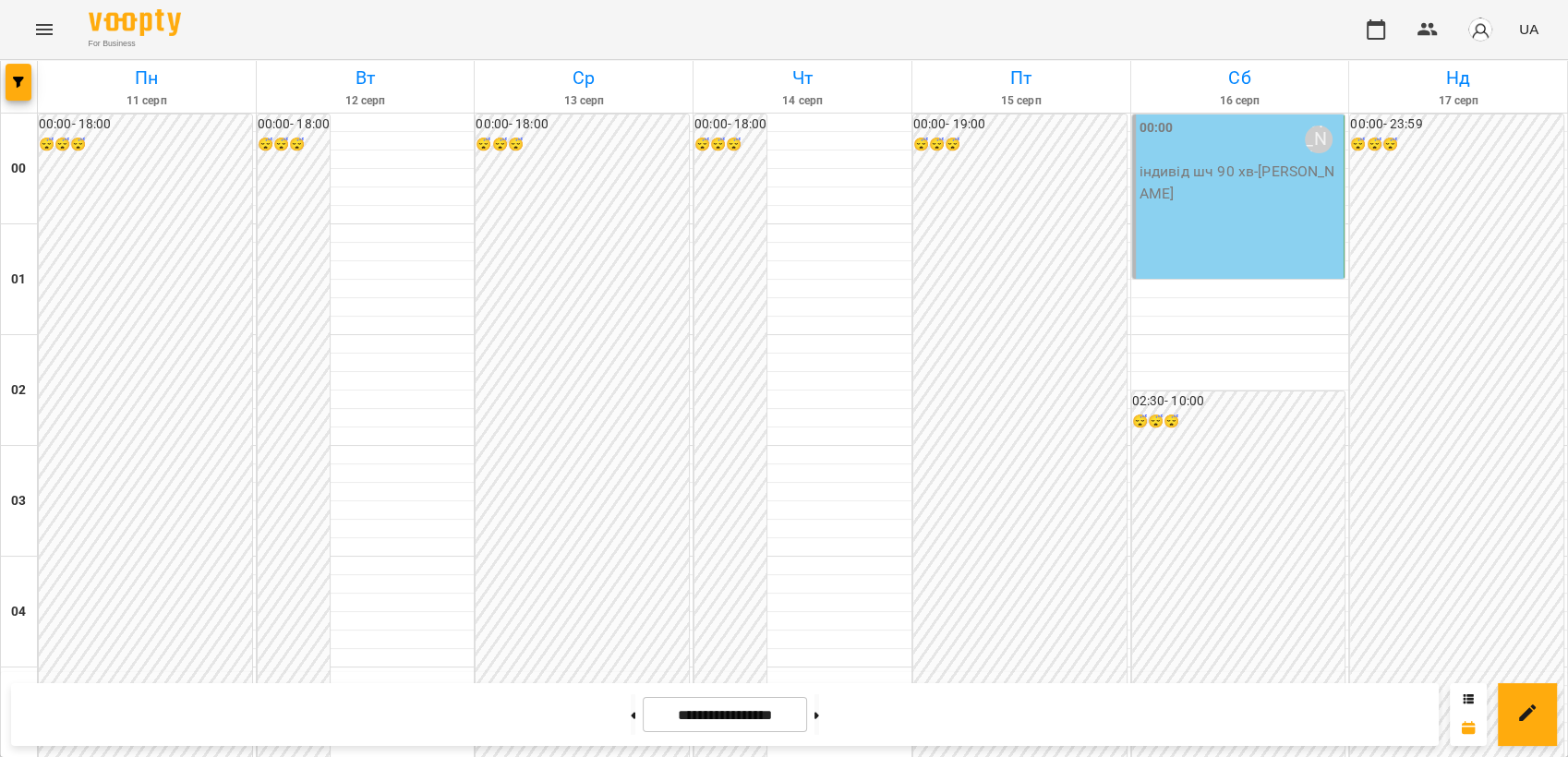
scroll to position [1770, 0]
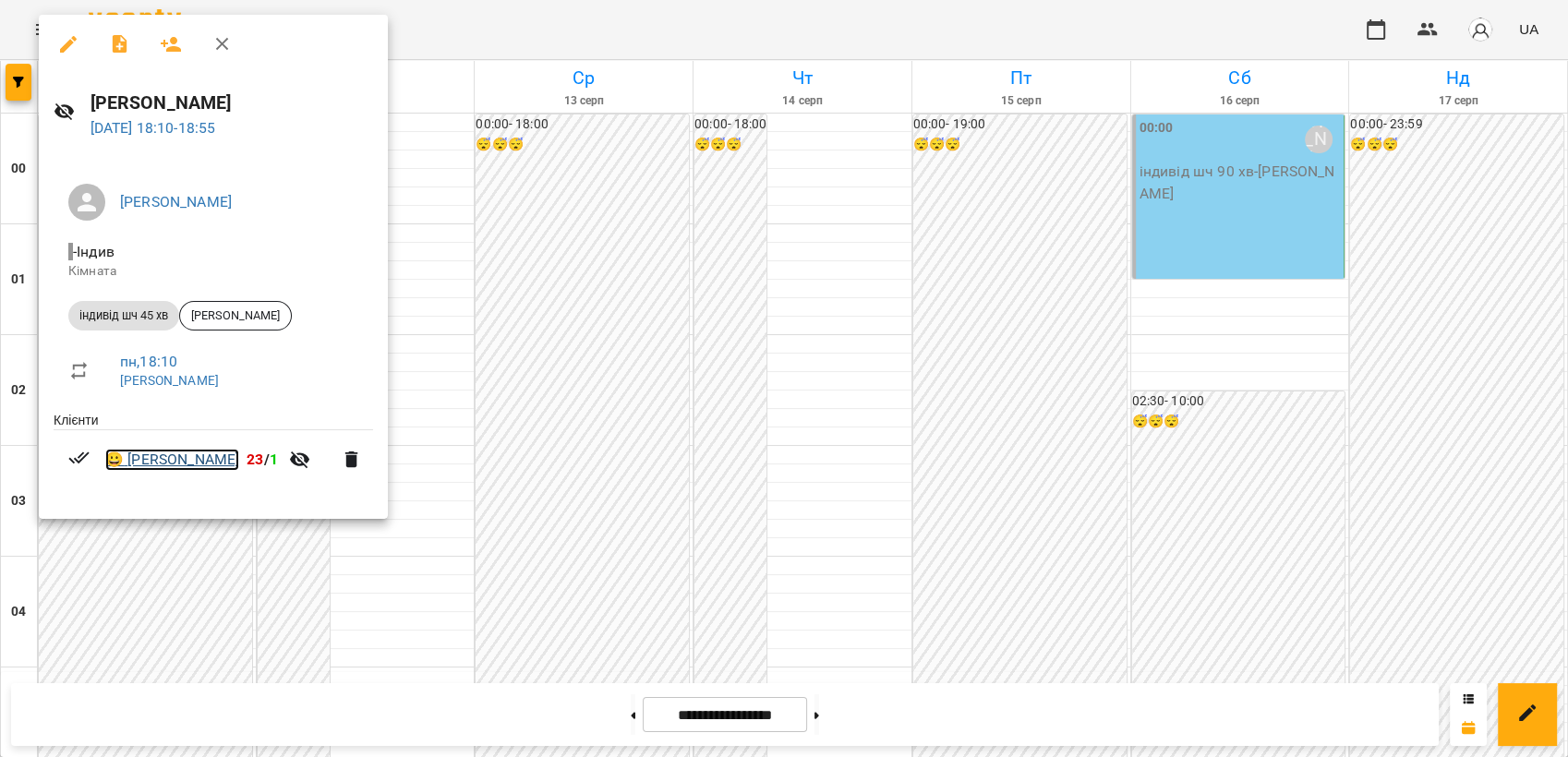
click at [209, 460] on link "😀 Ілля Корольчук" at bounding box center [172, 459] width 134 height 23
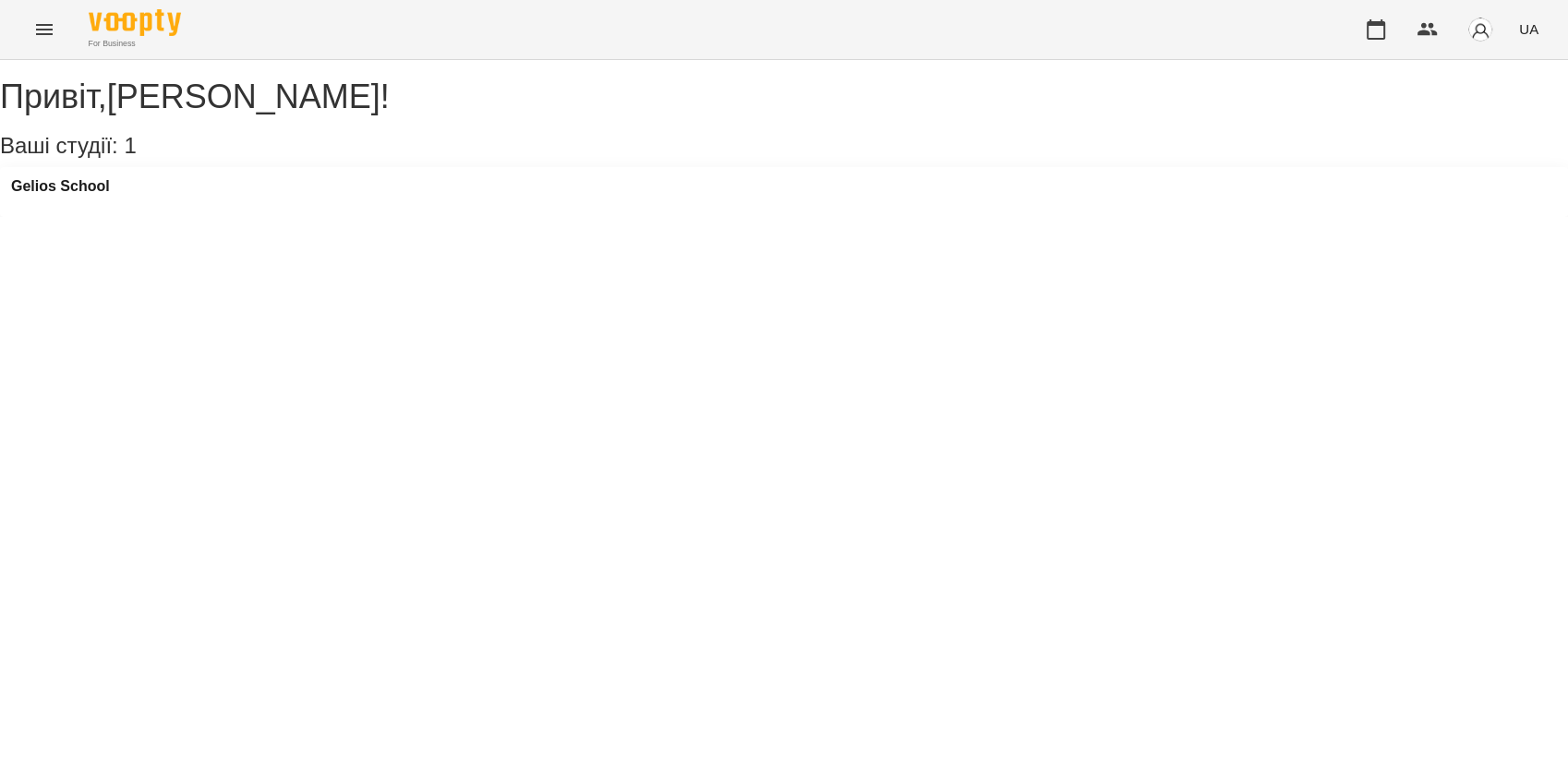
click at [43, 46] on button "Menu" at bounding box center [44, 29] width 44 height 44
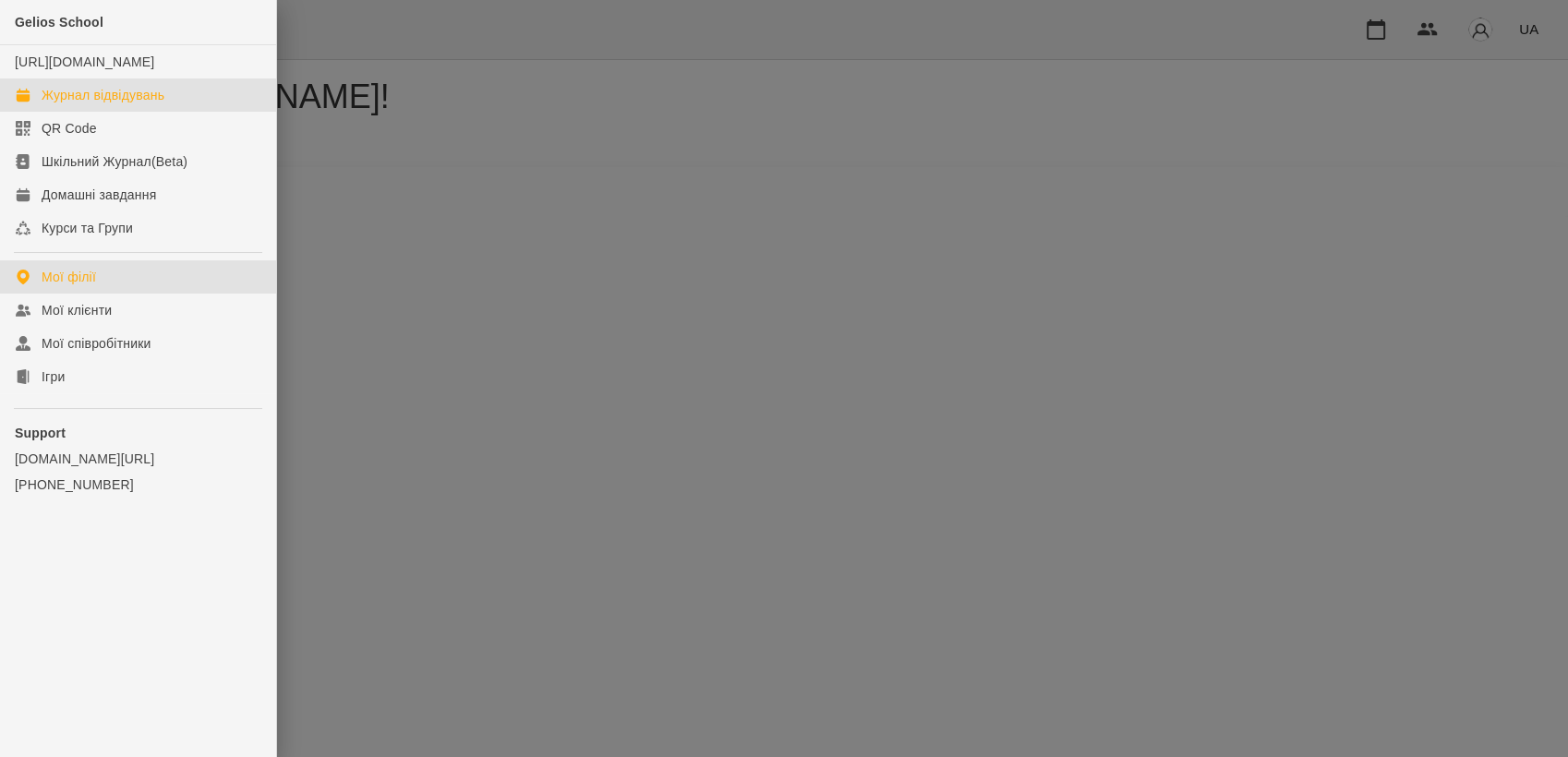
click at [104, 105] on div "Журнал відвідувань" at bounding box center [102, 95] width 122 height 19
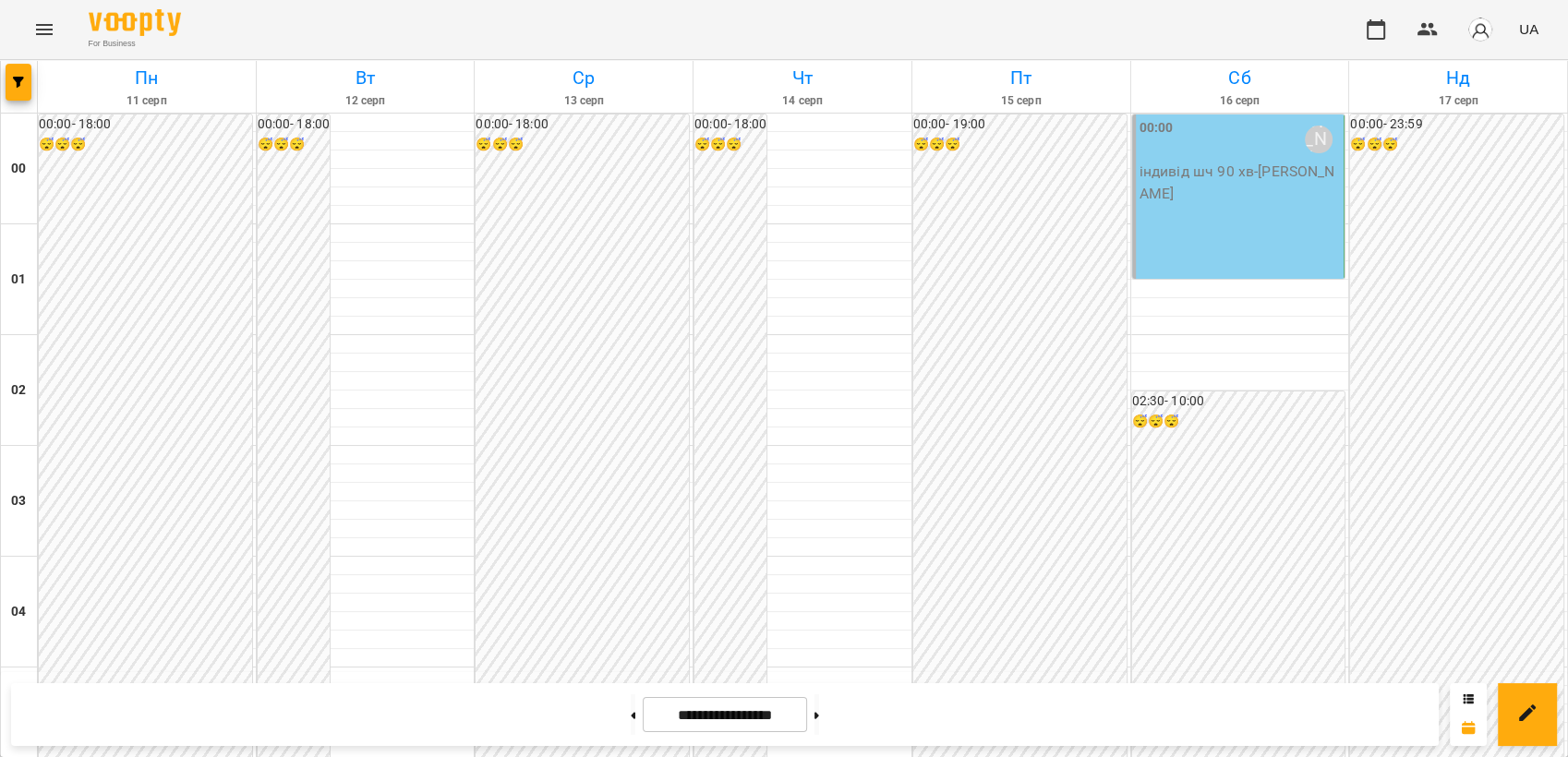
click at [19, 31] on div "For Business UA" at bounding box center [784, 29] width 1568 height 59
click at [44, 32] on icon "Menu" at bounding box center [44, 29] width 23 height 23
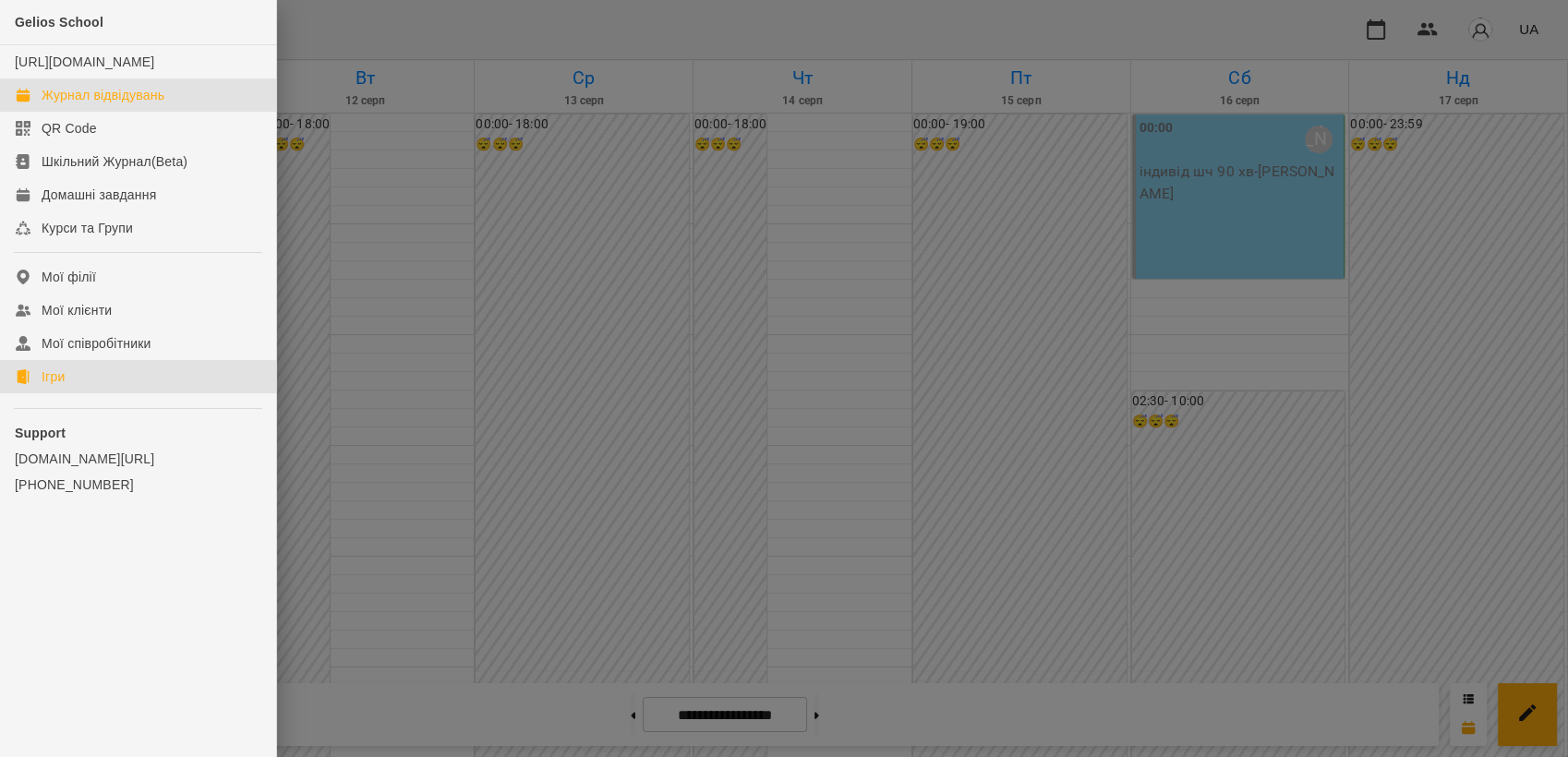
click at [67, 383] on link "Ігри" at bounding box center [138, 377] width 276 height 33
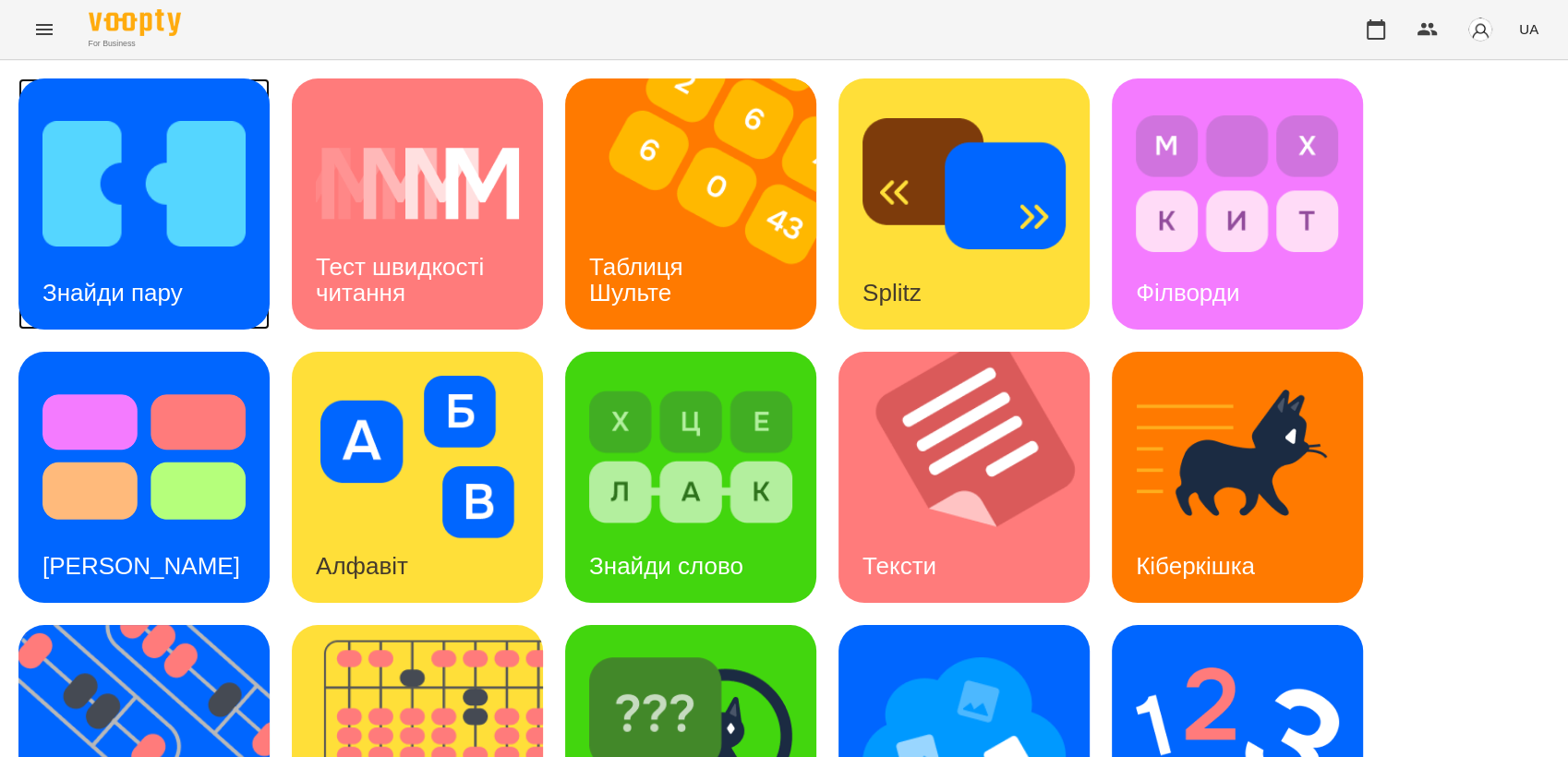
click at [112, 248] on img at bounding box center [144, 184] width 204 height 163
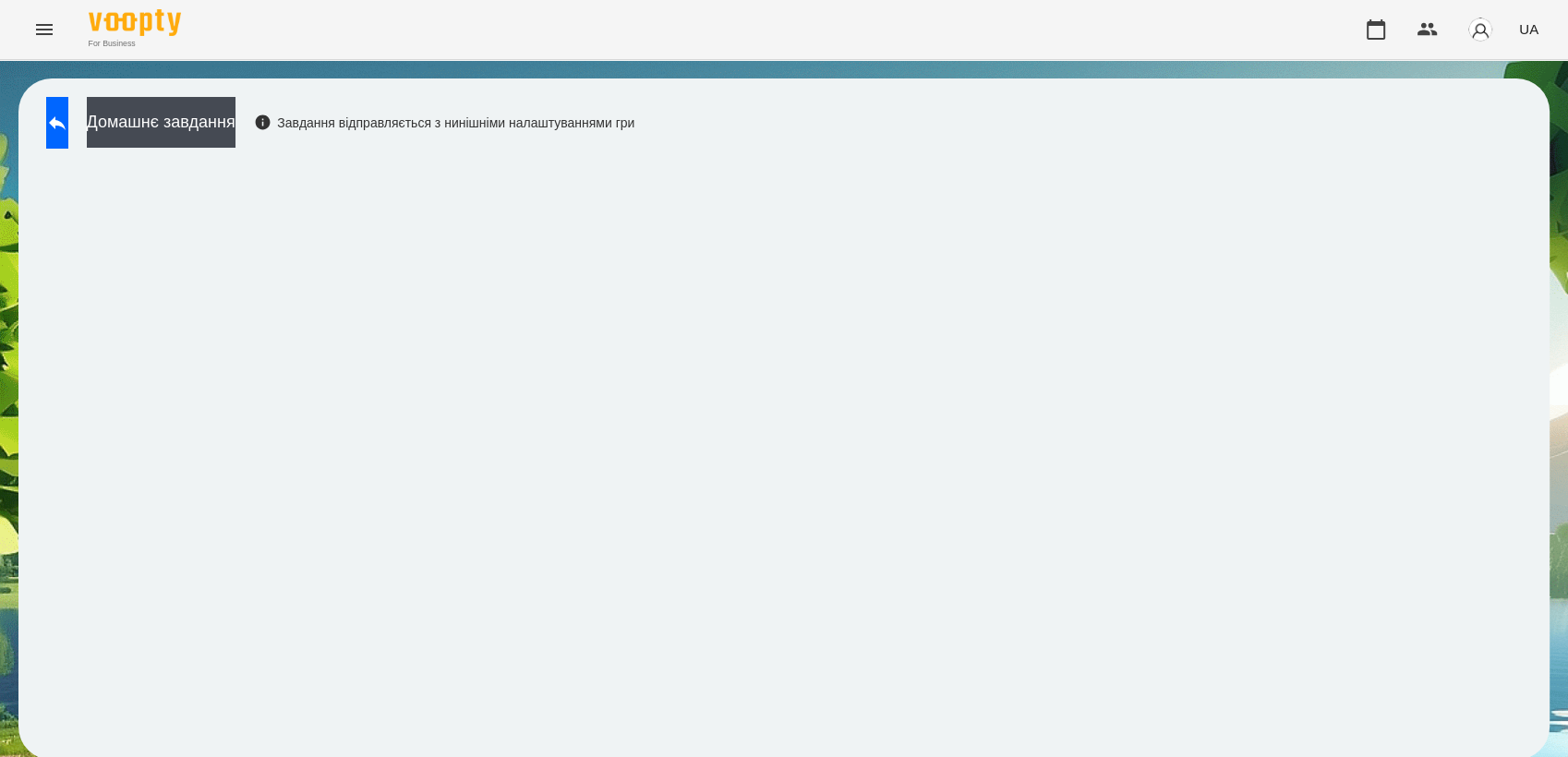
scroll to position [2, 0]
click at [69, 113] on button at bounding box center [57, 122] width 23 height 52
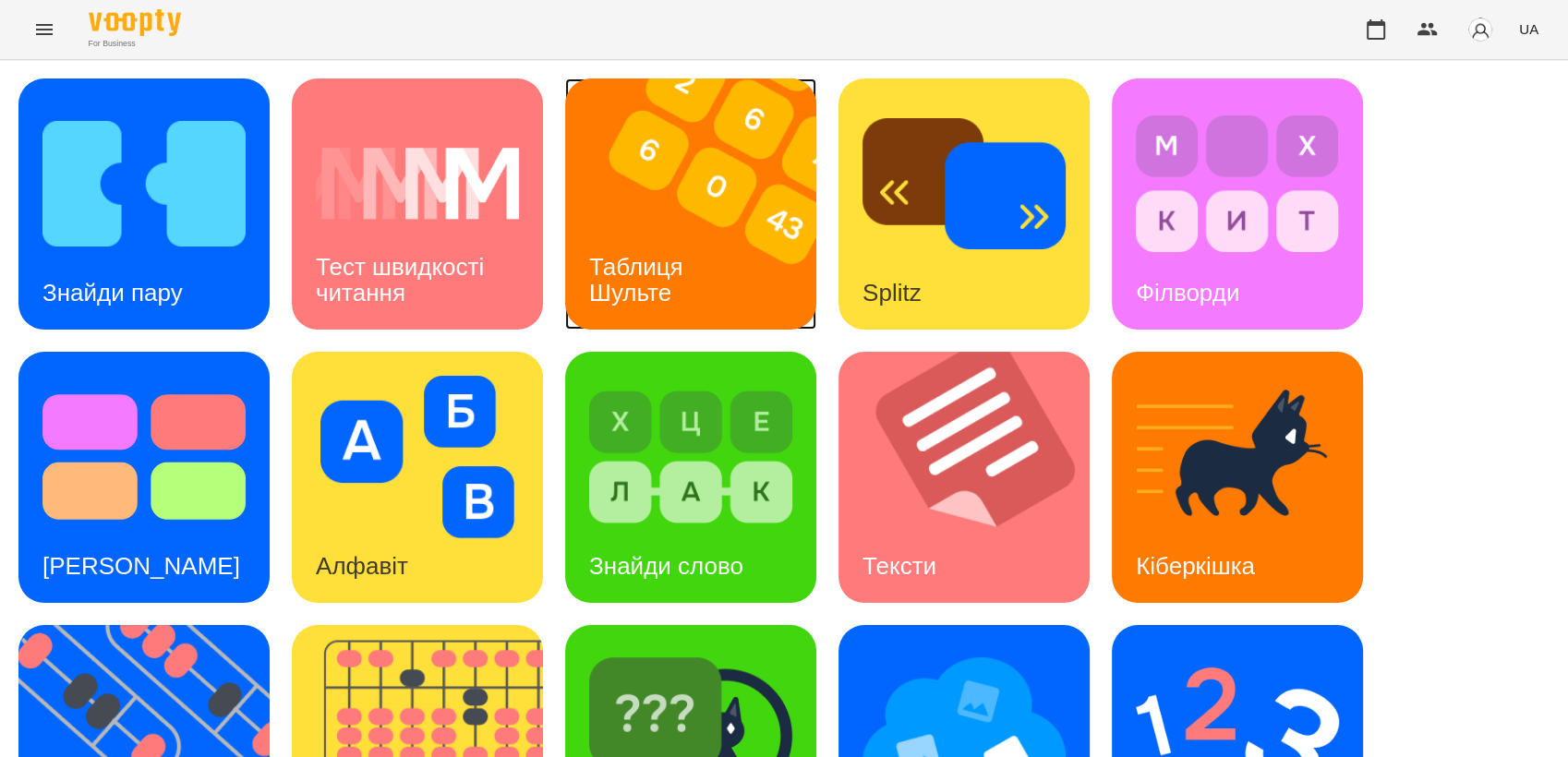
click at [707, 248] on div "Таблиця Шульте" at bounding box center [639, 280] width 149 height 99
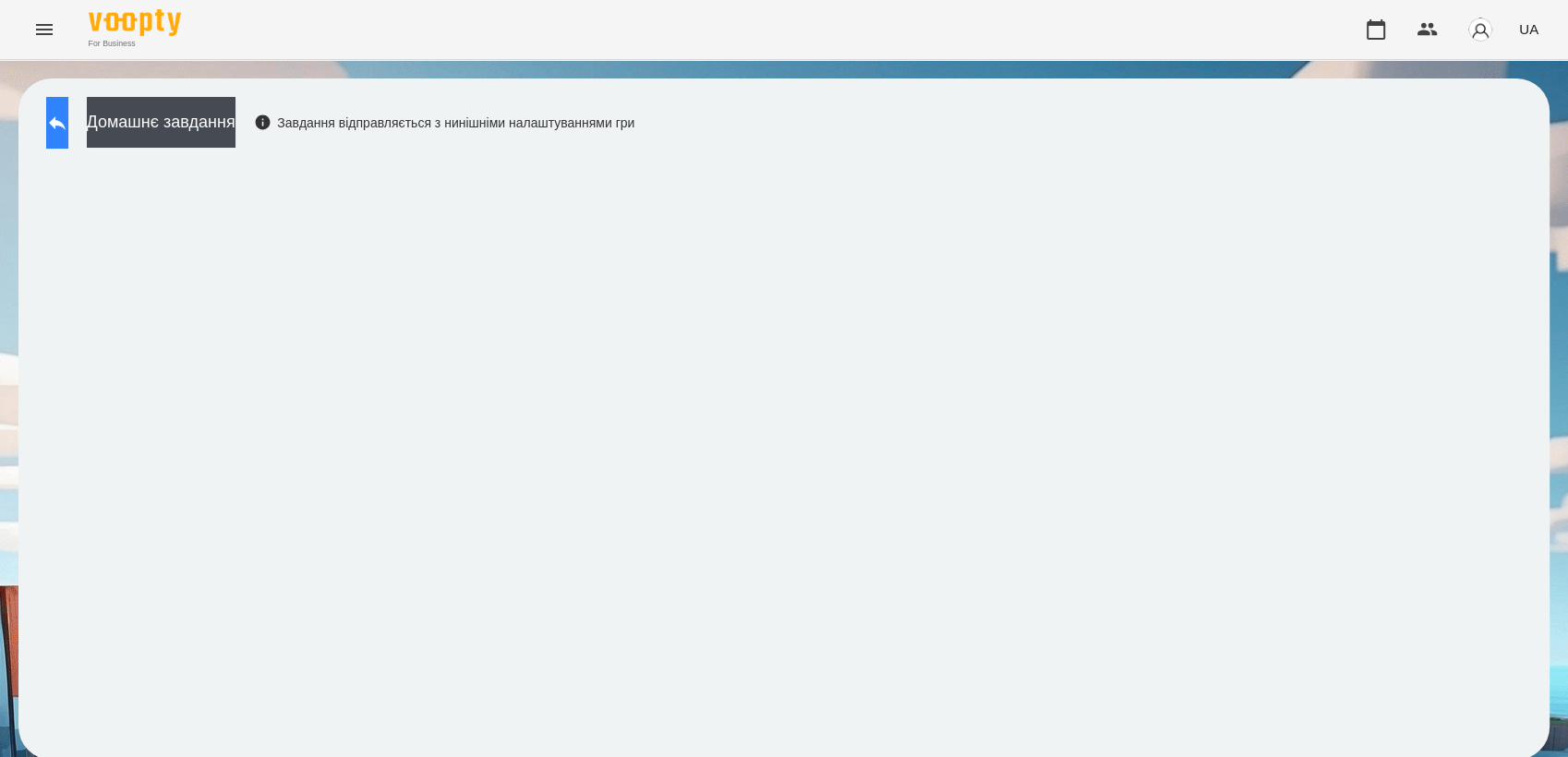
click at [69, 119] on icon at bounding box center [57, 122] width 23 height 23
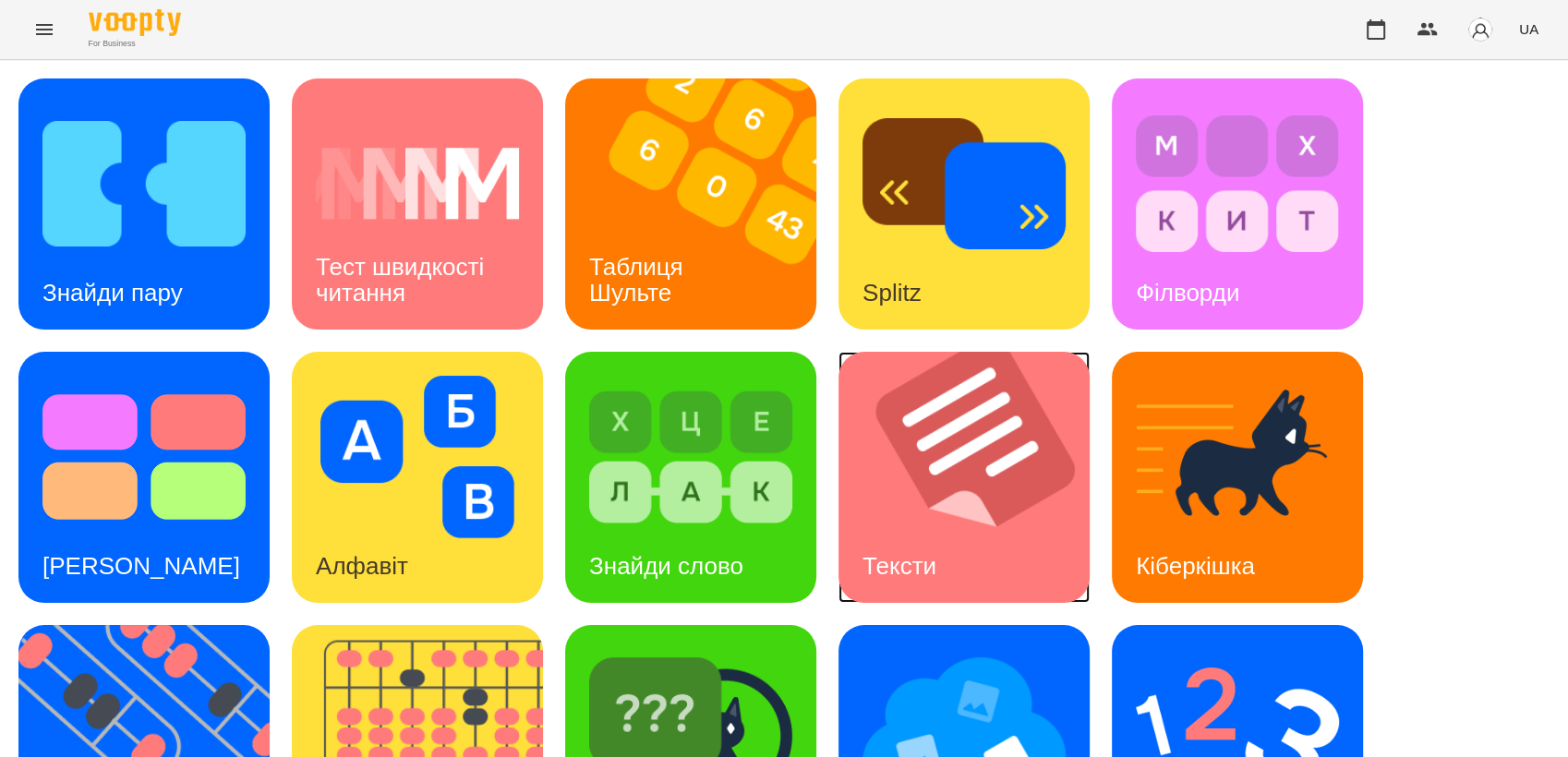
click at [935, 484] on img at bounding box center [975, 477] width 274 height 252
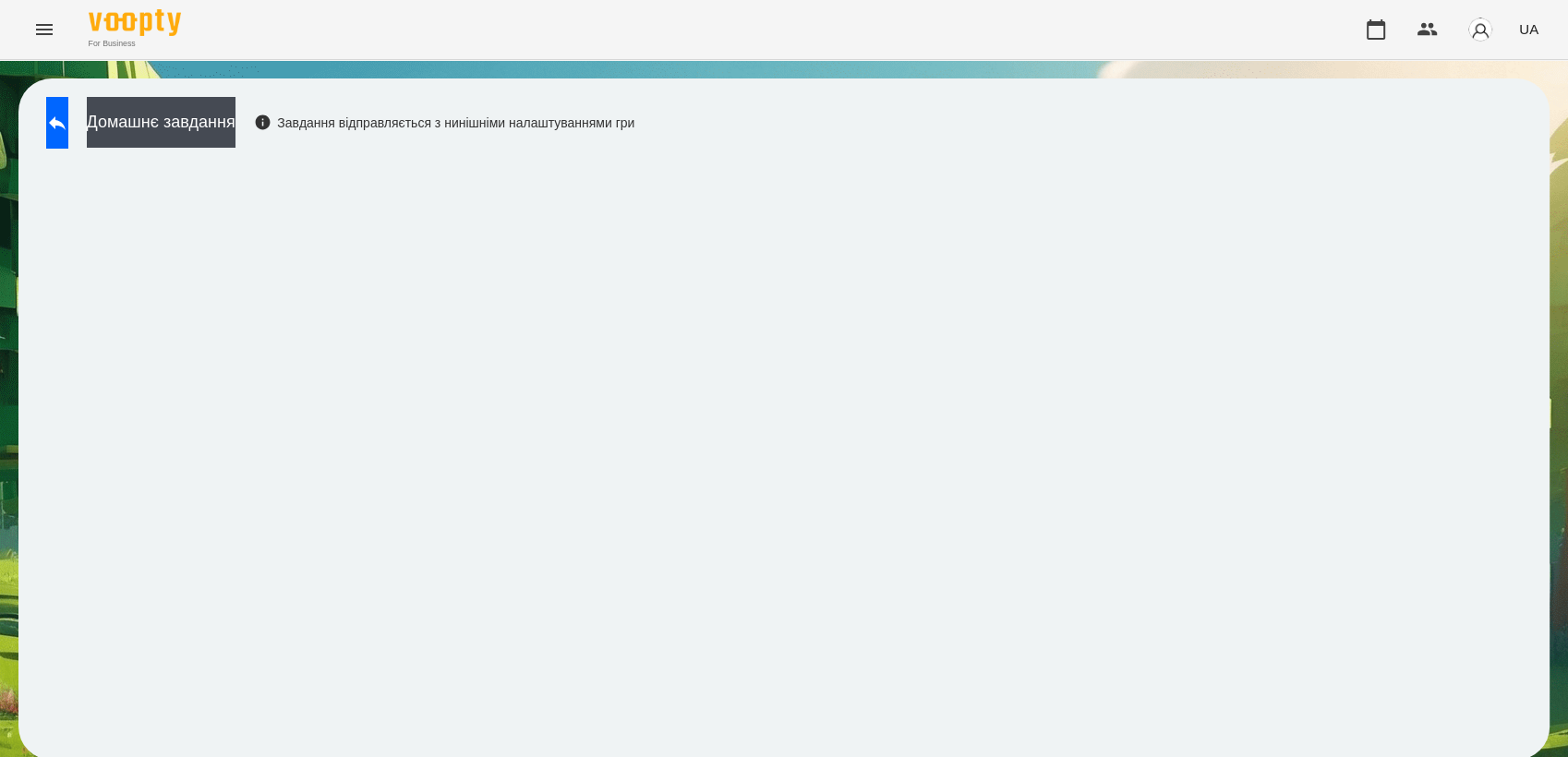
click at [111, 132] on div "Домашнє завдання Завдання відправляється з нинішніми налаштуваннями гри" at bounding box center [336, 127] width 597 height 61
click at [60, 108] on button at bounding box center [57, 122] width 23 height 52
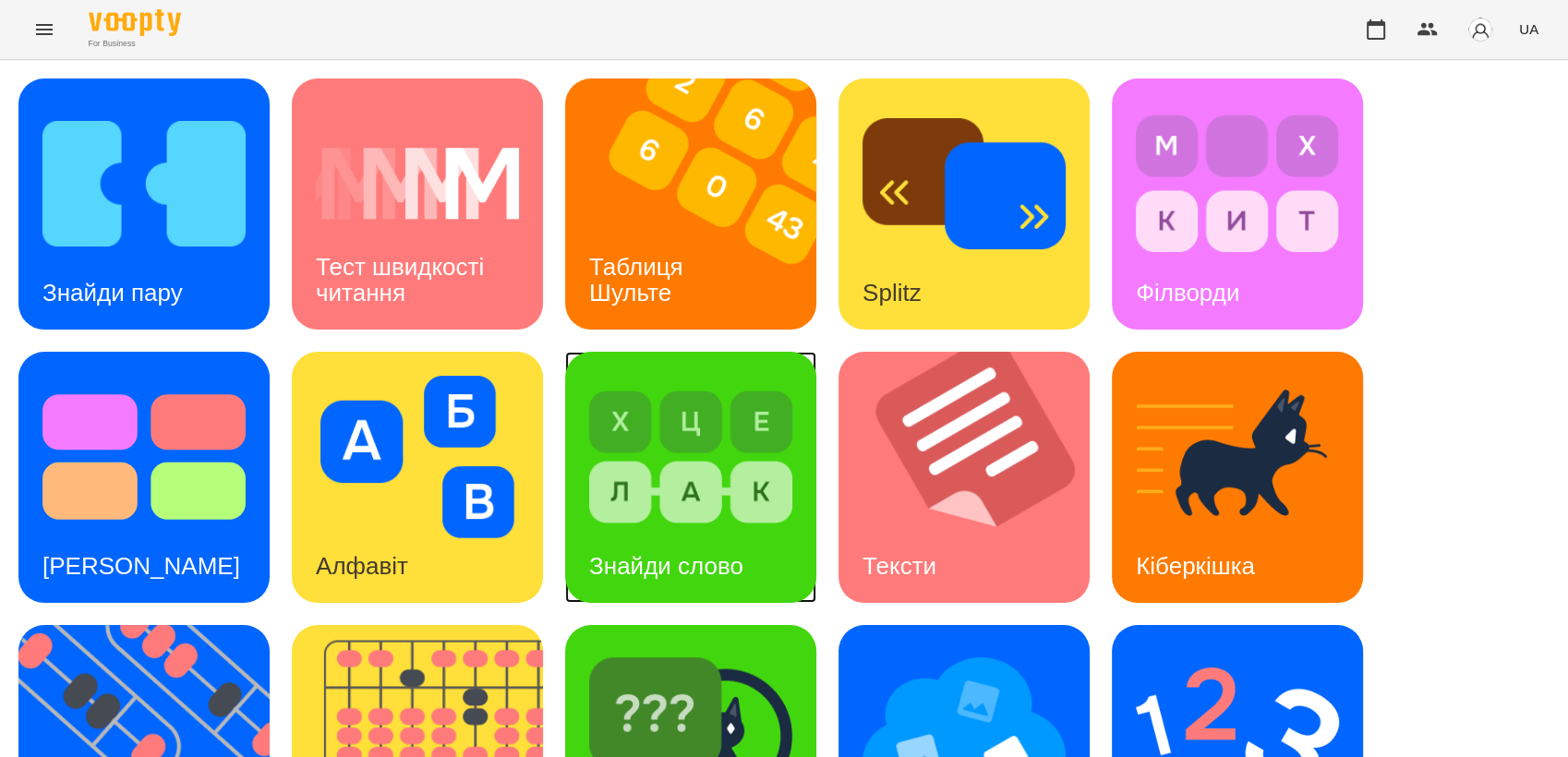
click at [701, 522] on img at bounding box center [691, 457] width 204 height 163
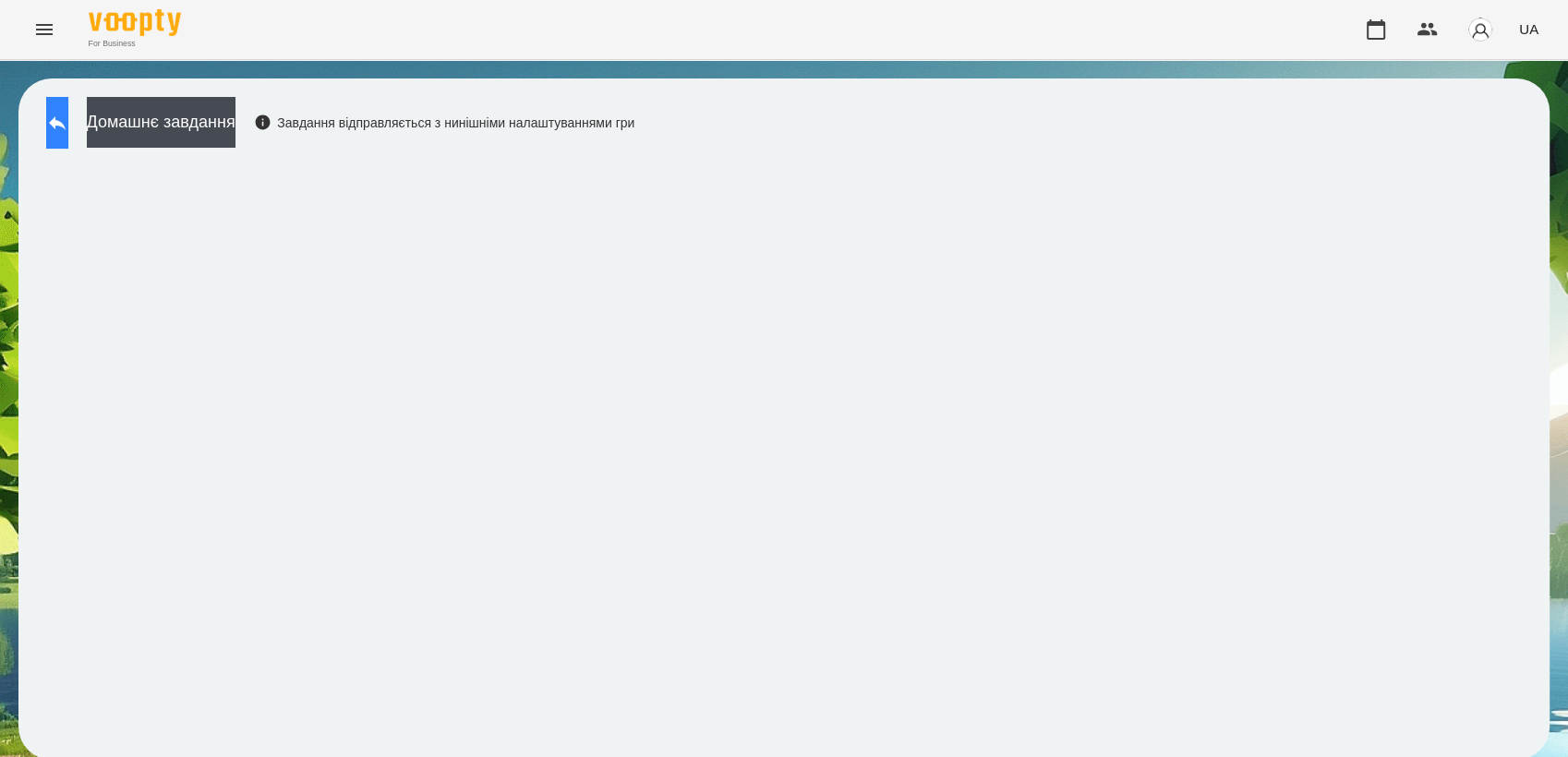
click at [66, 118] on icon at bounding box center [57, 123] width 17 height 14
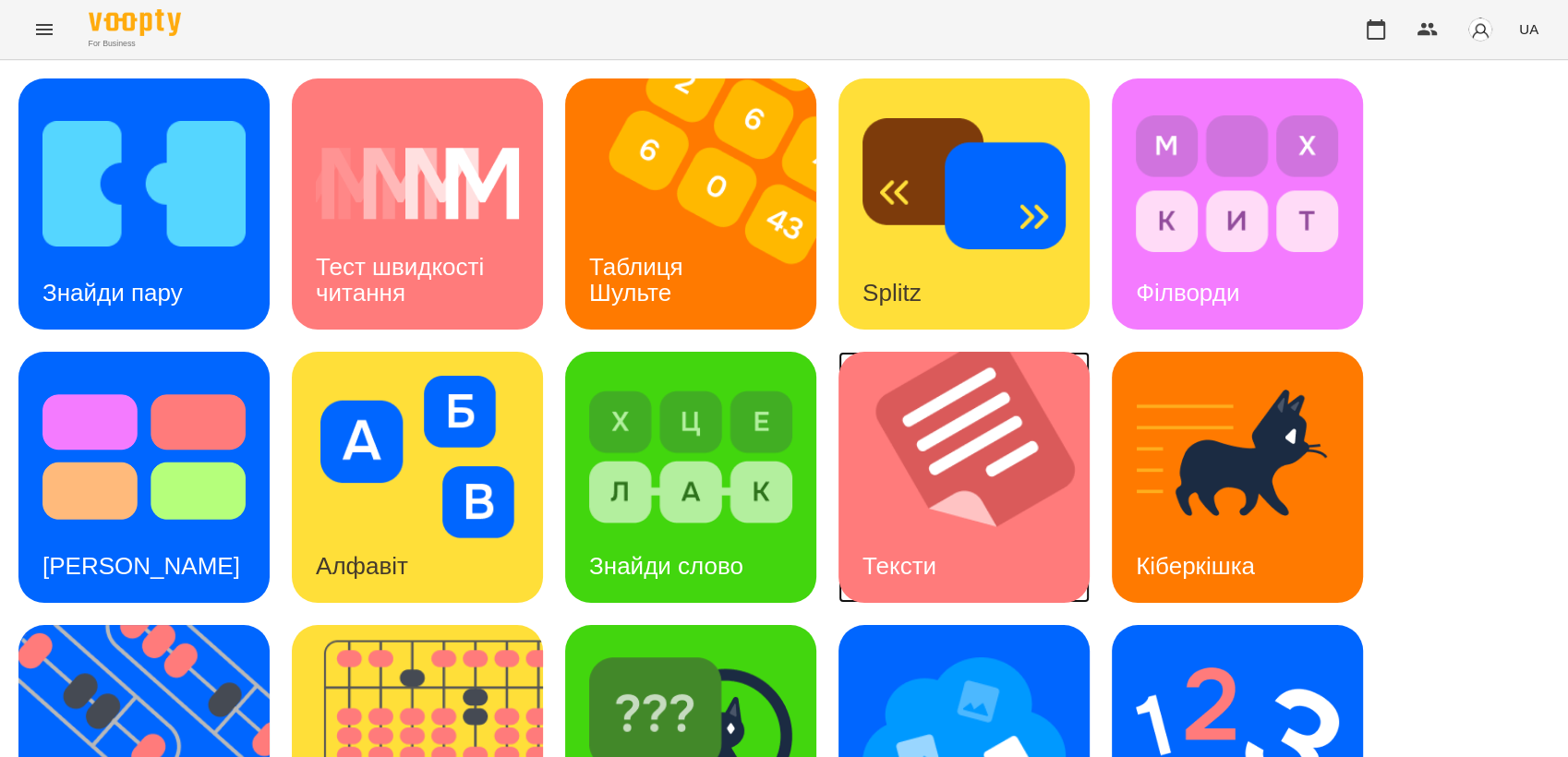
click at [976, 473] on img at bounding box center [975, 477] width 274 height 252
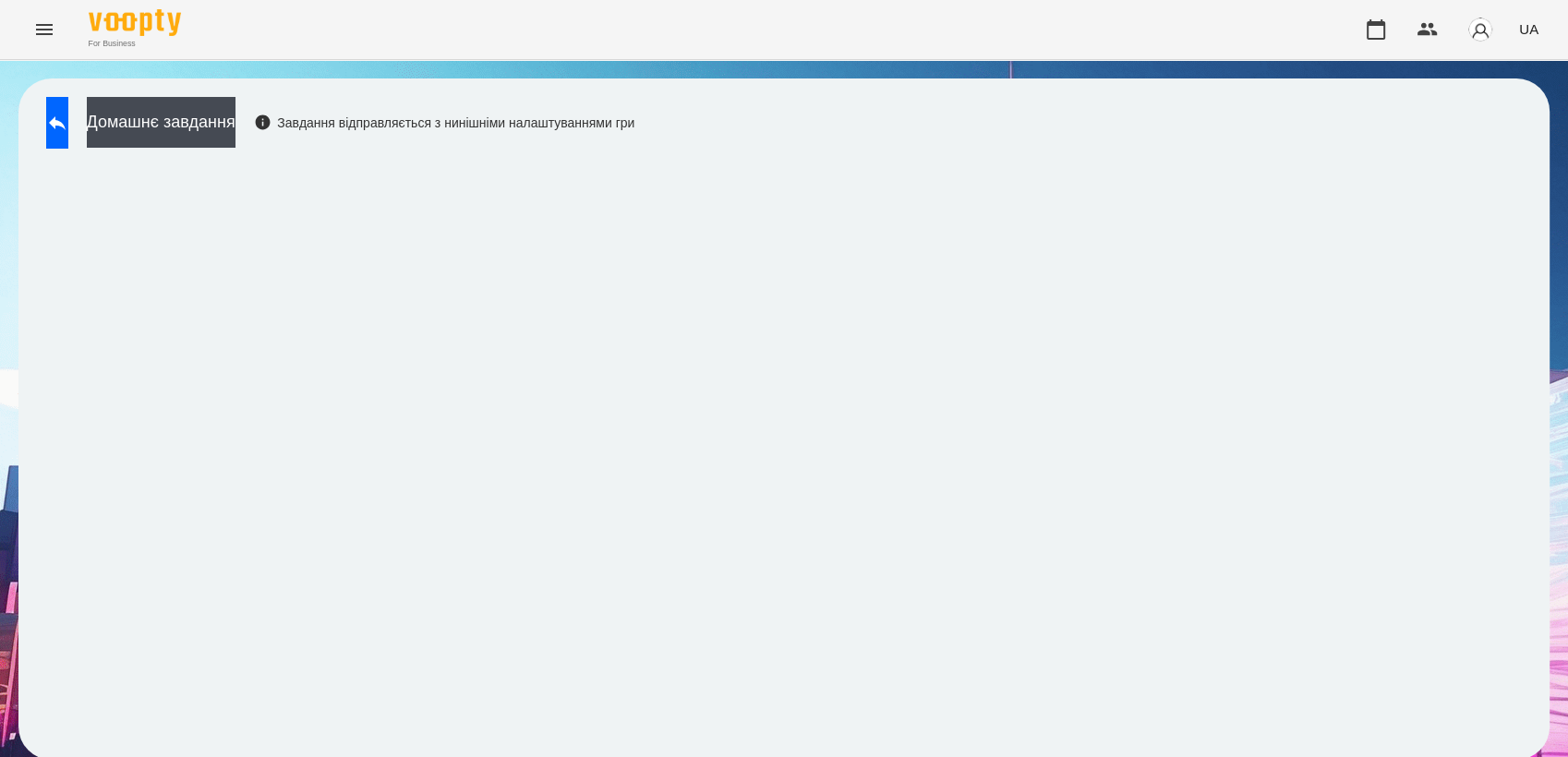
click at [35, 118] on div "Домашнє завдання Завдання відправляється з нинішніми налаштуваннями гри" at bounding box center [784, 419] width 1531 height 682
click at [69, 118] on icon at bounding box center [57, 122] width 23 height 23
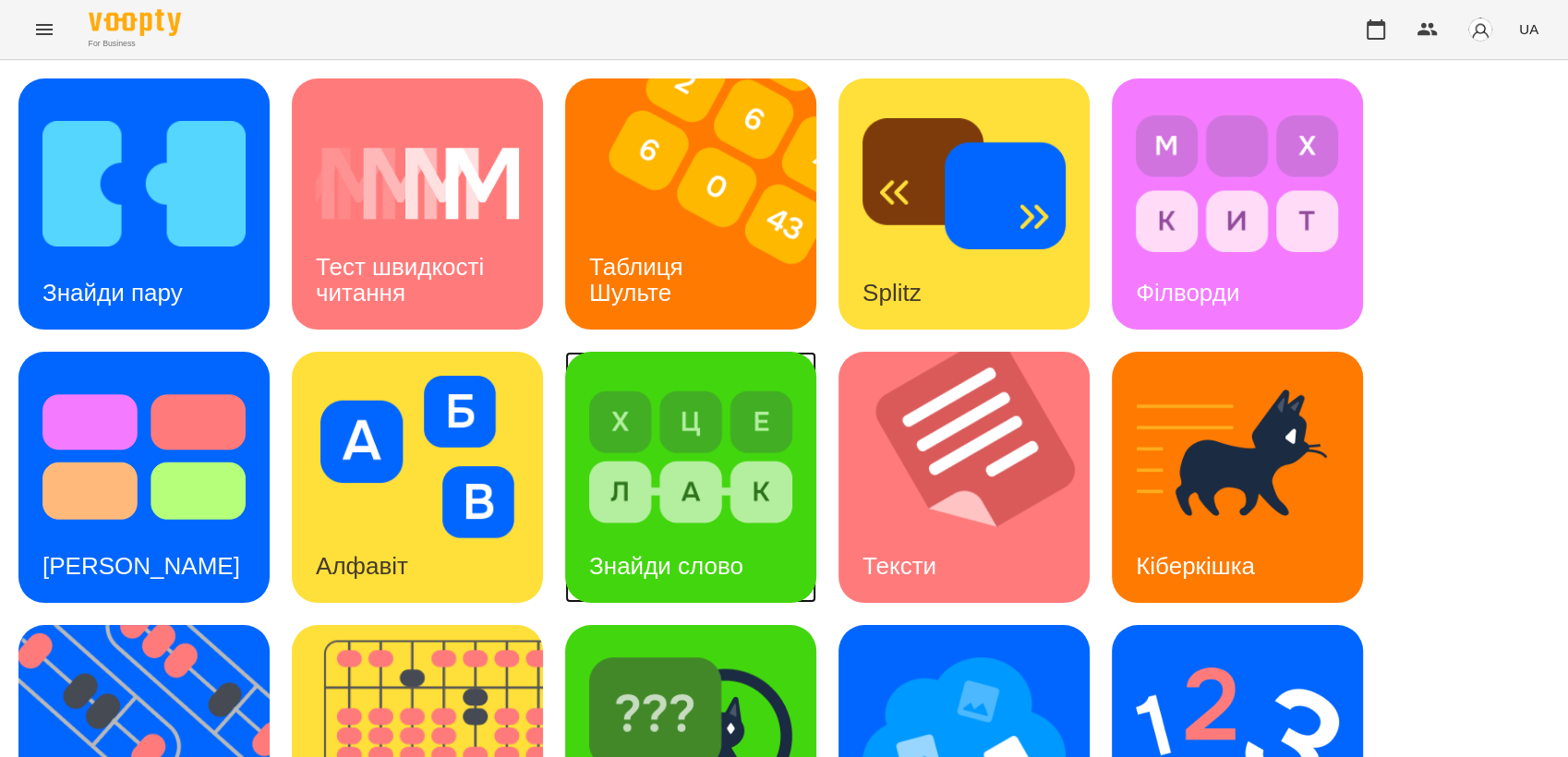
click at [722, 484] on img at bounding box center [691, 457] width 204 height 163
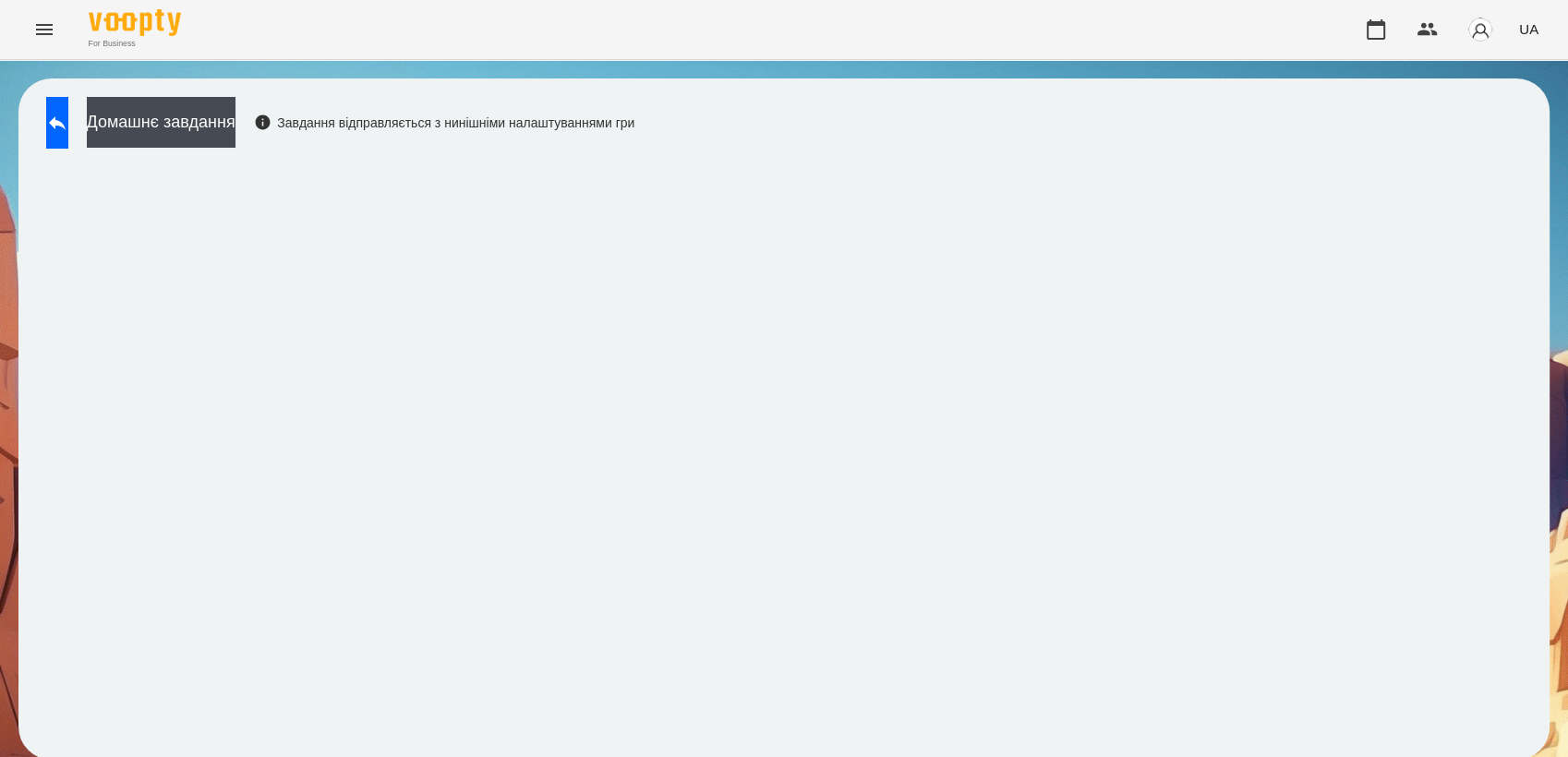
click at [853, 114] on div "Домашнє завдання Завдання відправляється з нинішніми налаштуваннями гри" at bounding box center [784, 419] width 1531 height 682
